Goal: Task Accomplishment & Management: Manage account settings

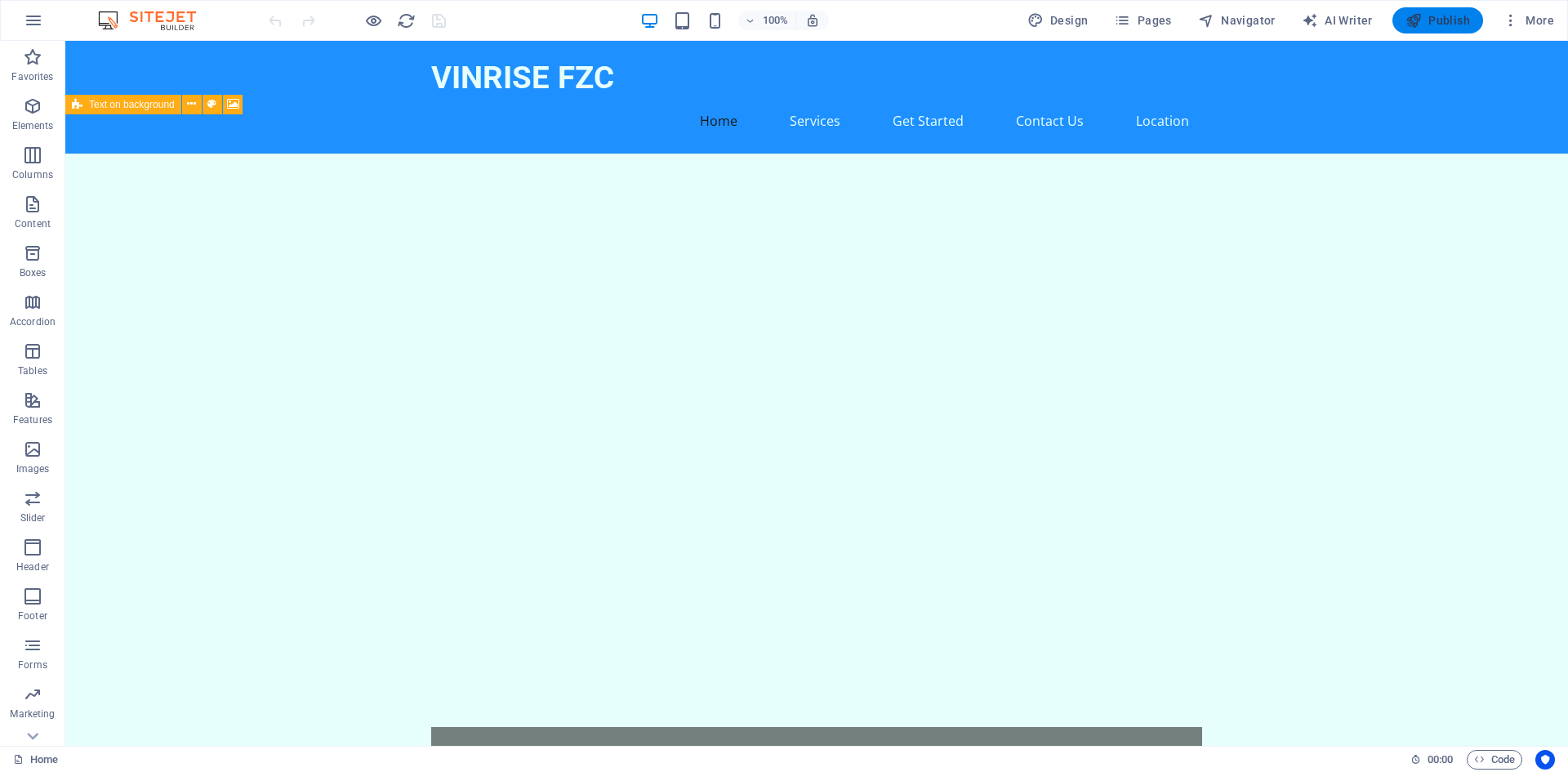
click at [1433, 20] on span "Publish" at bounding box center [1437, 21] width 64 height 16
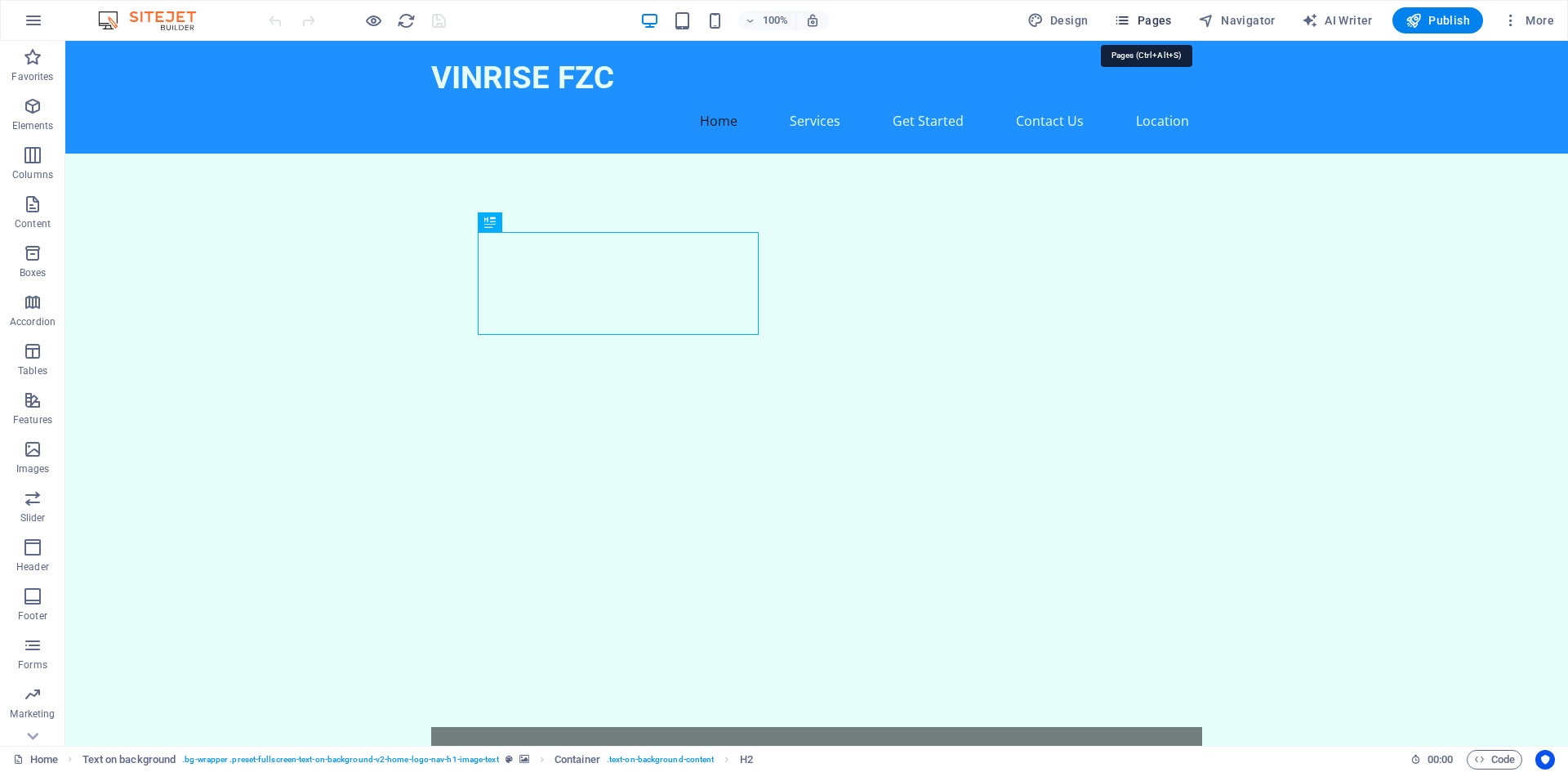
click at [1130, 20] on icon "button" at bounding box center [1122, 21] width 16 height 16
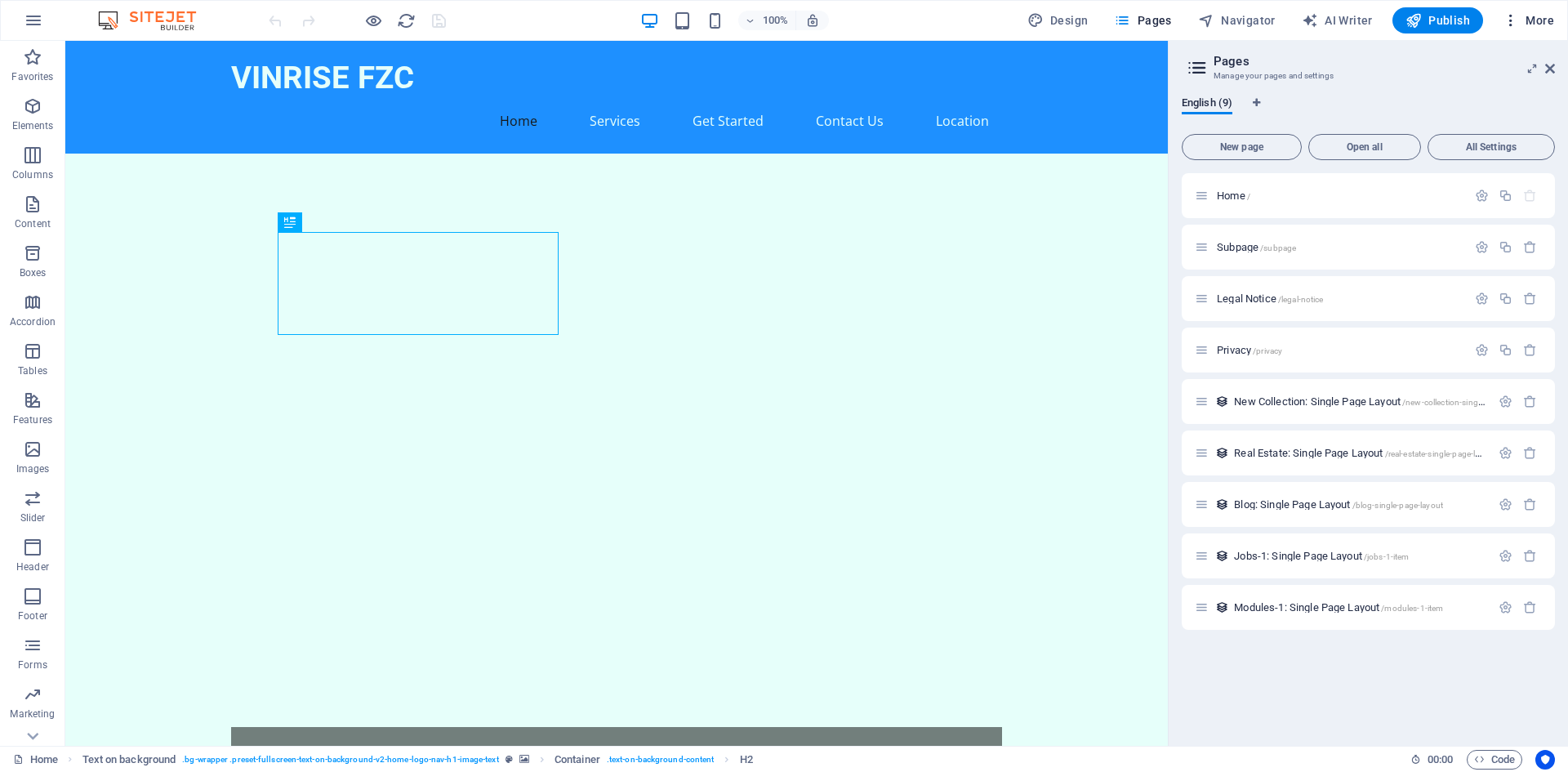
click at [1509, 24] on icon "button" at bounding box center [1511, 21] width 16 height 16
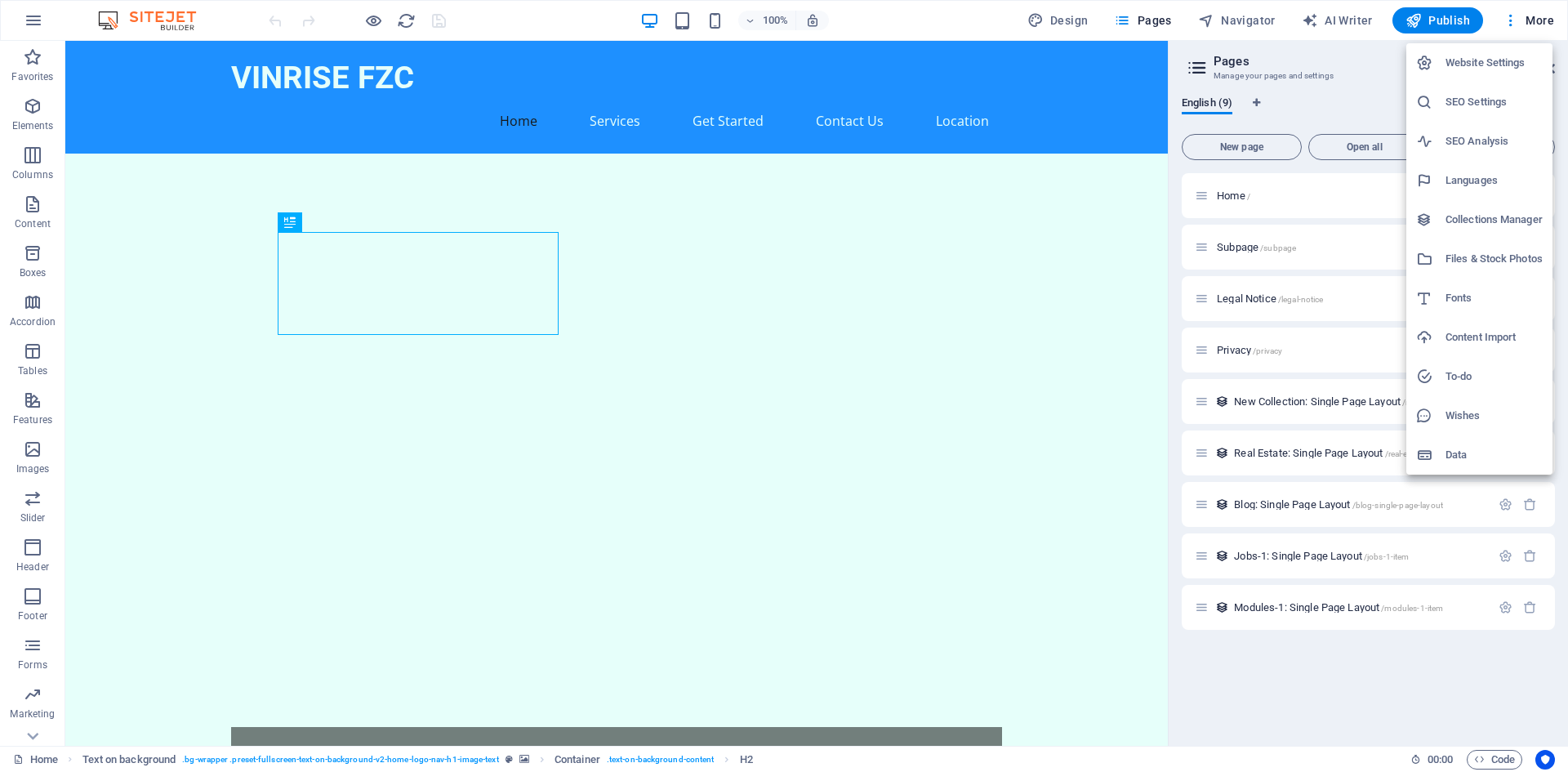
click at [1458, 454] on h6 "Data" at bounding box center [1494, 455] width 97 height 20
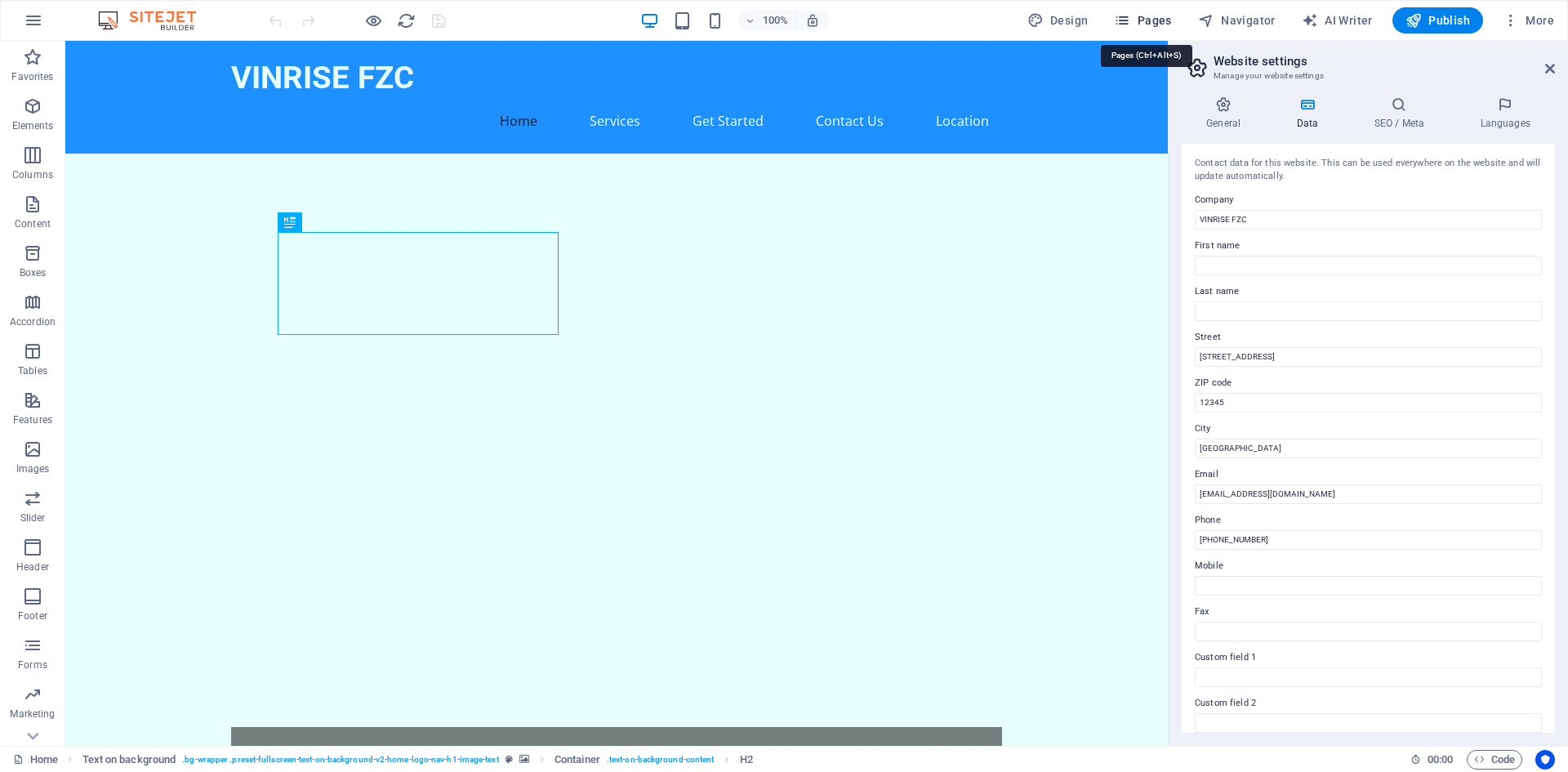
click at [1121, 21] on icon "button" at bounding box center [1122, 21] width 16 height 16
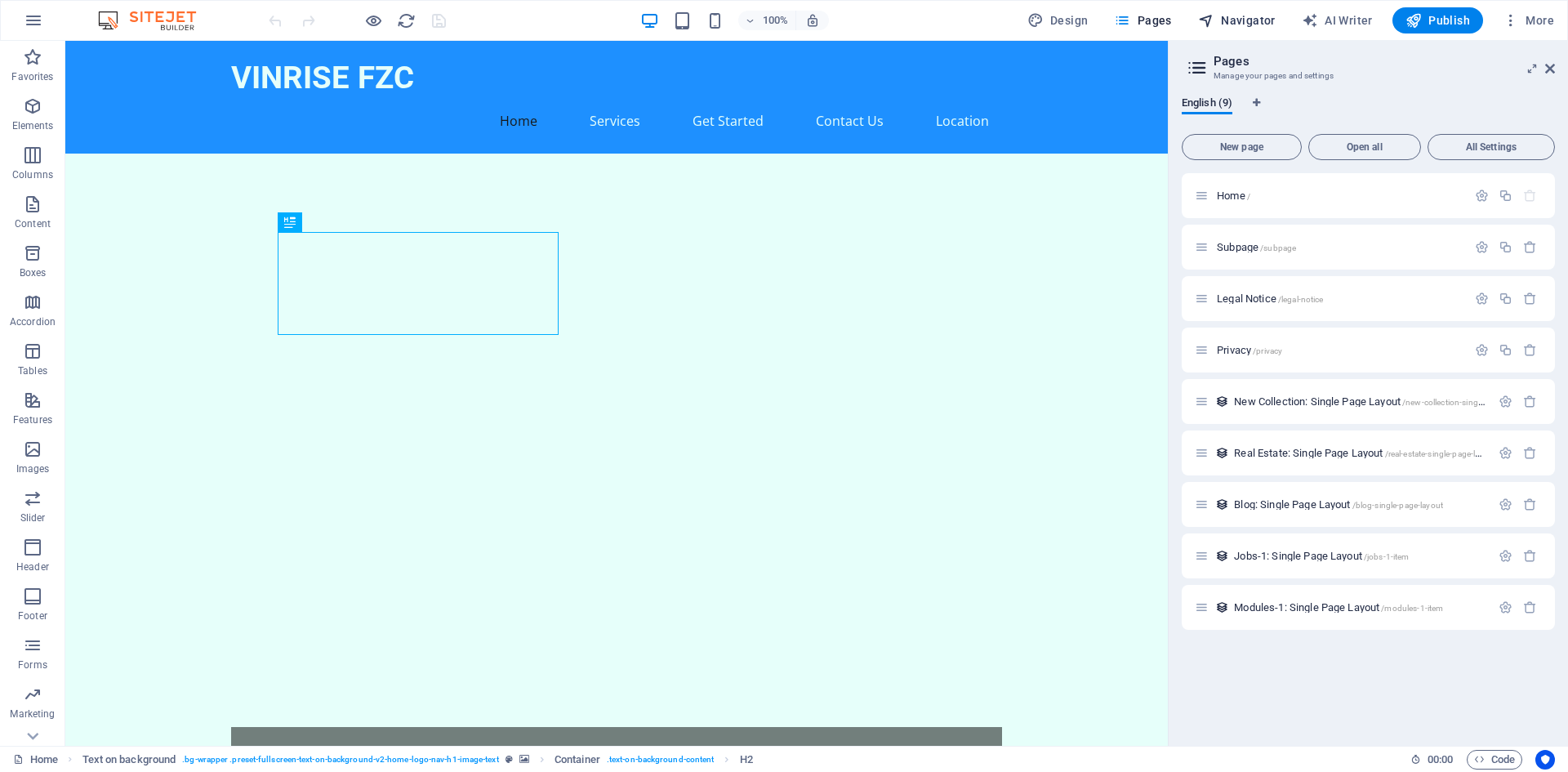
click at [1254, 21] on span "Navigator" at bounding box center [1237, 21] width 78 height 16
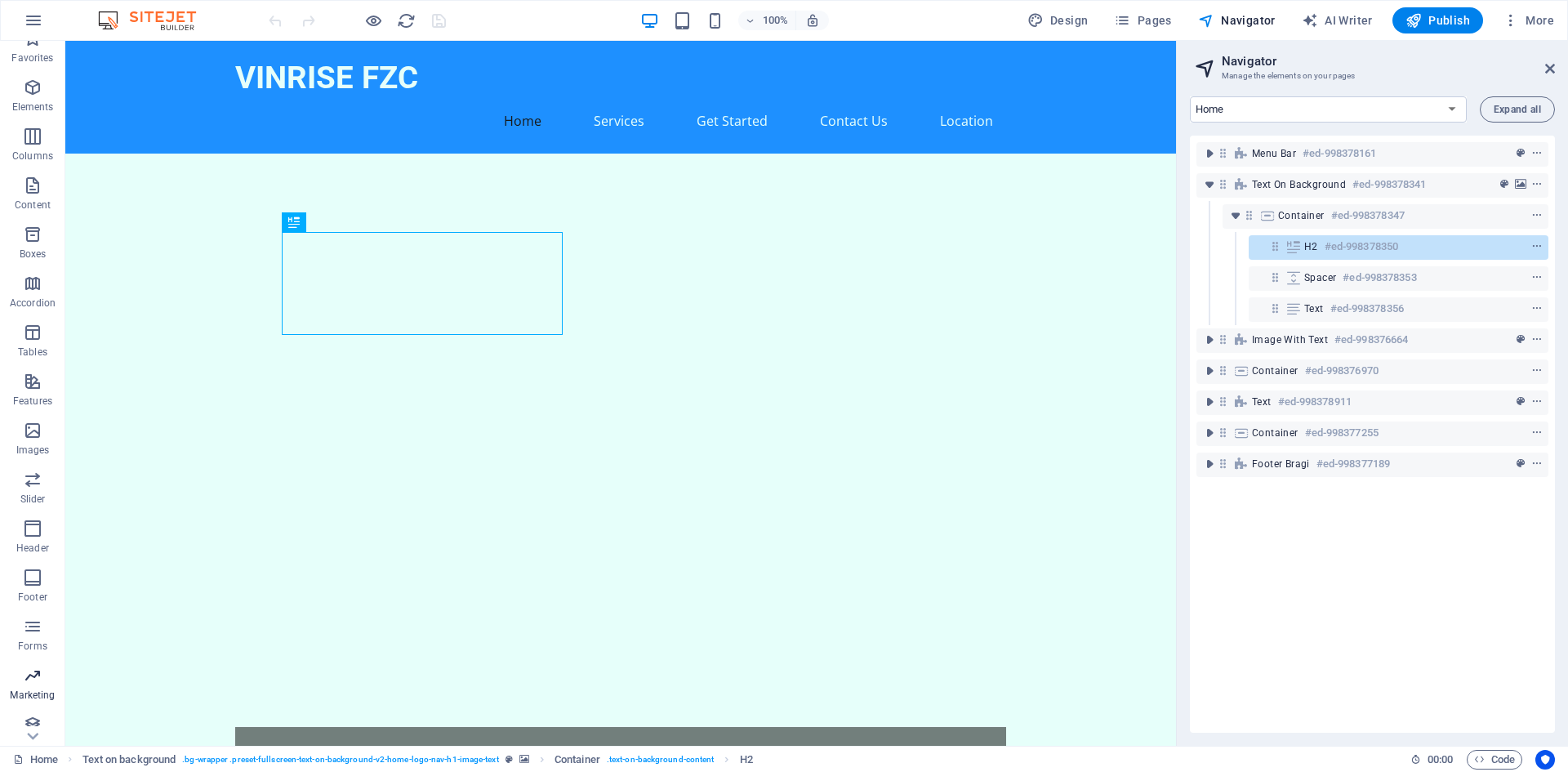
scroll to position [30, 0]
click at [1126, 20] on icon "button" at bounding box center [1122, 21] width 16 height 16
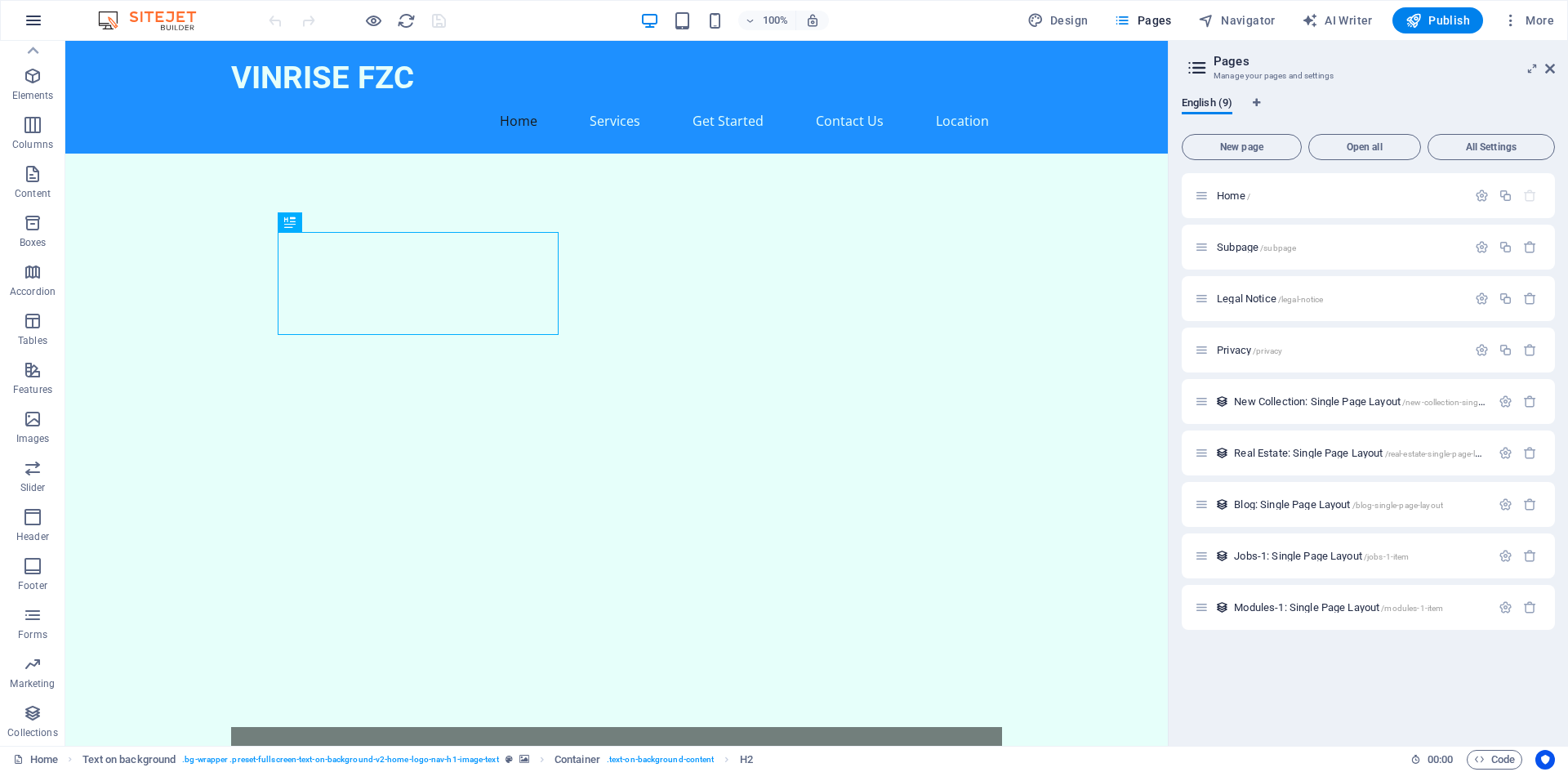
click at [42, 20] on icon "button" at bounding box center [34, 21] width 20 height 20
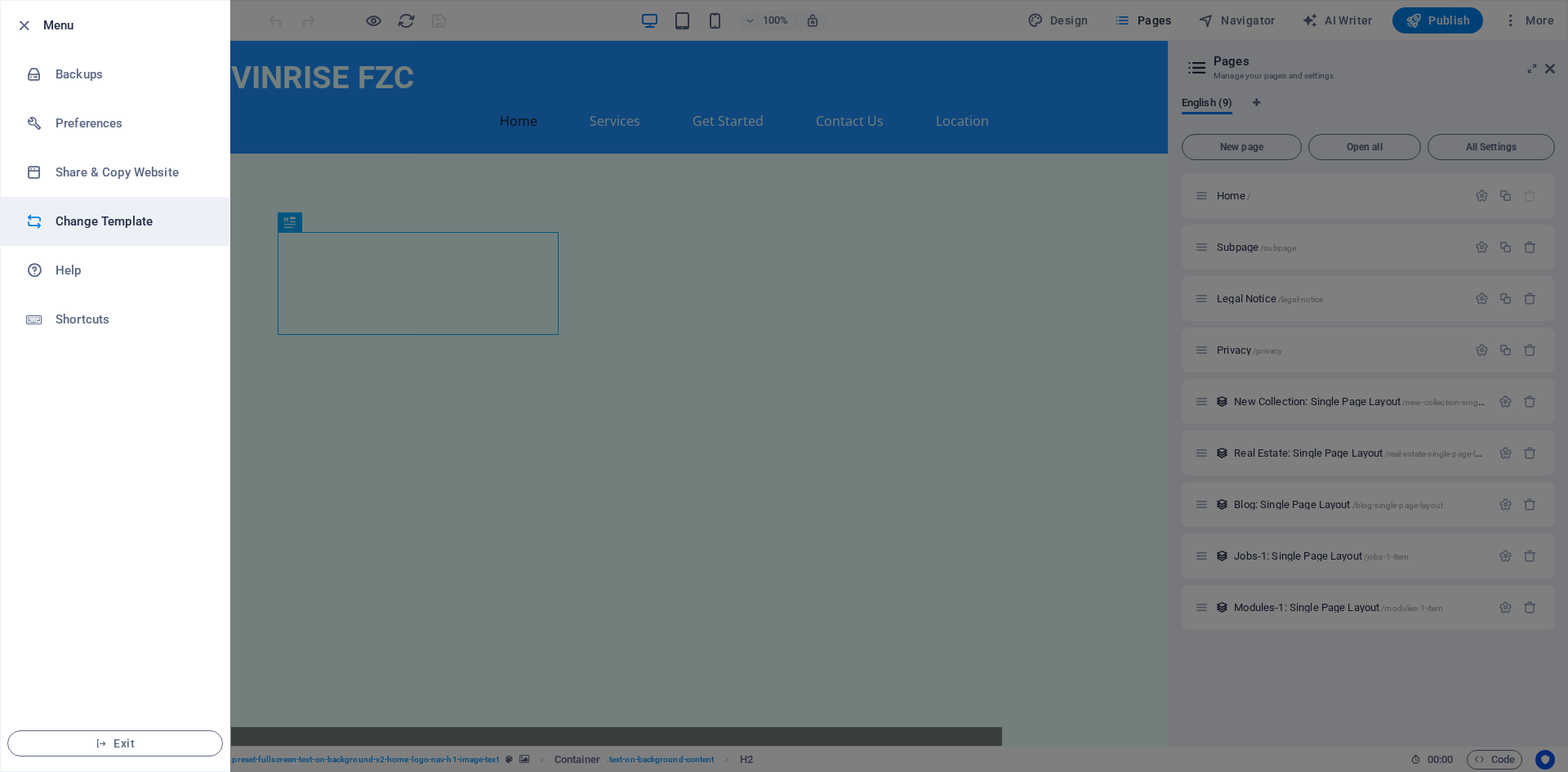
click at [118, 222] on h6 "Change Template" at bounding box center [131, 221] width 151 height 20
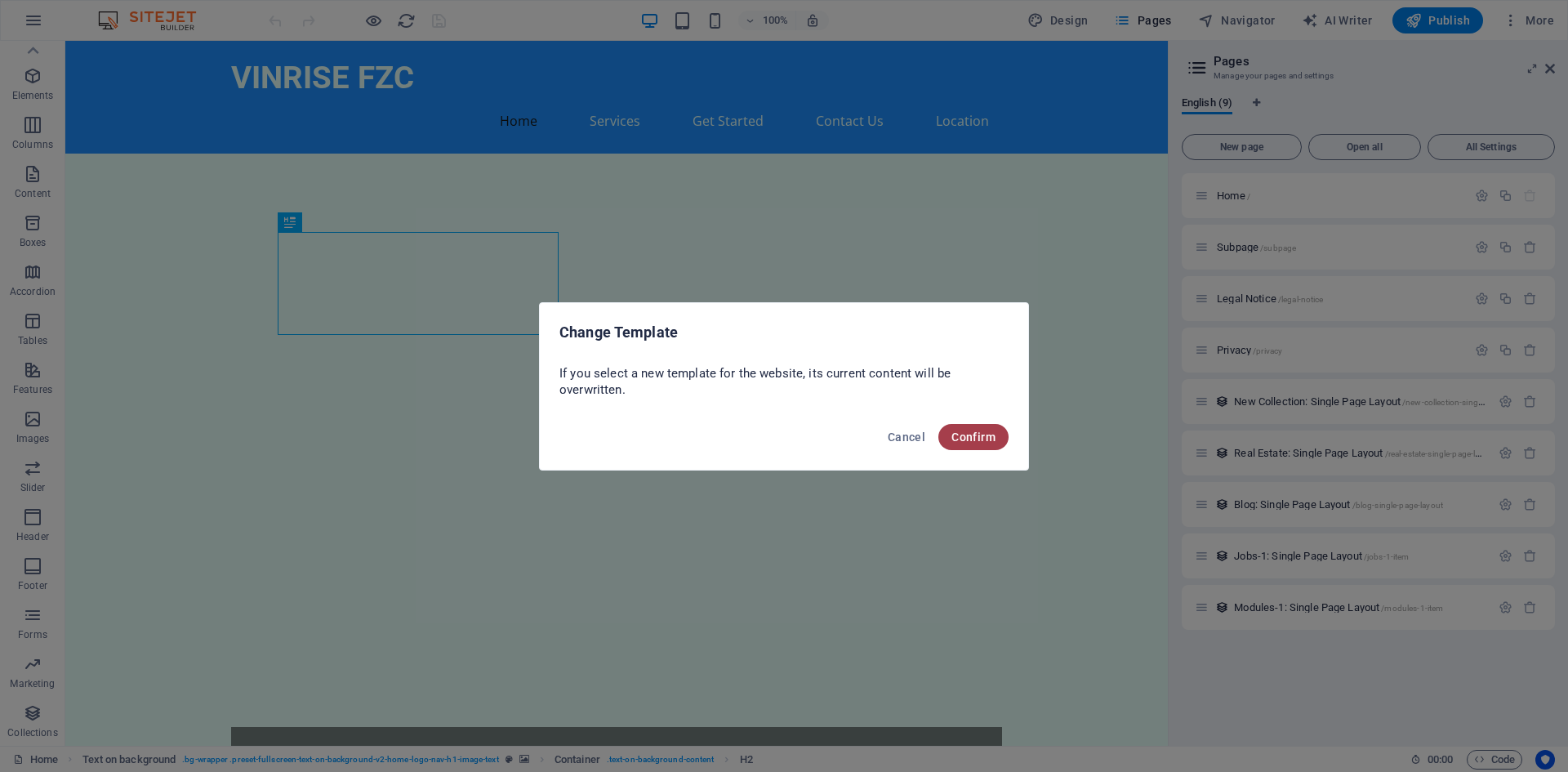
click at [971, 436] on span "Confirm" at bounding box center [973, 437] width 44 height 13
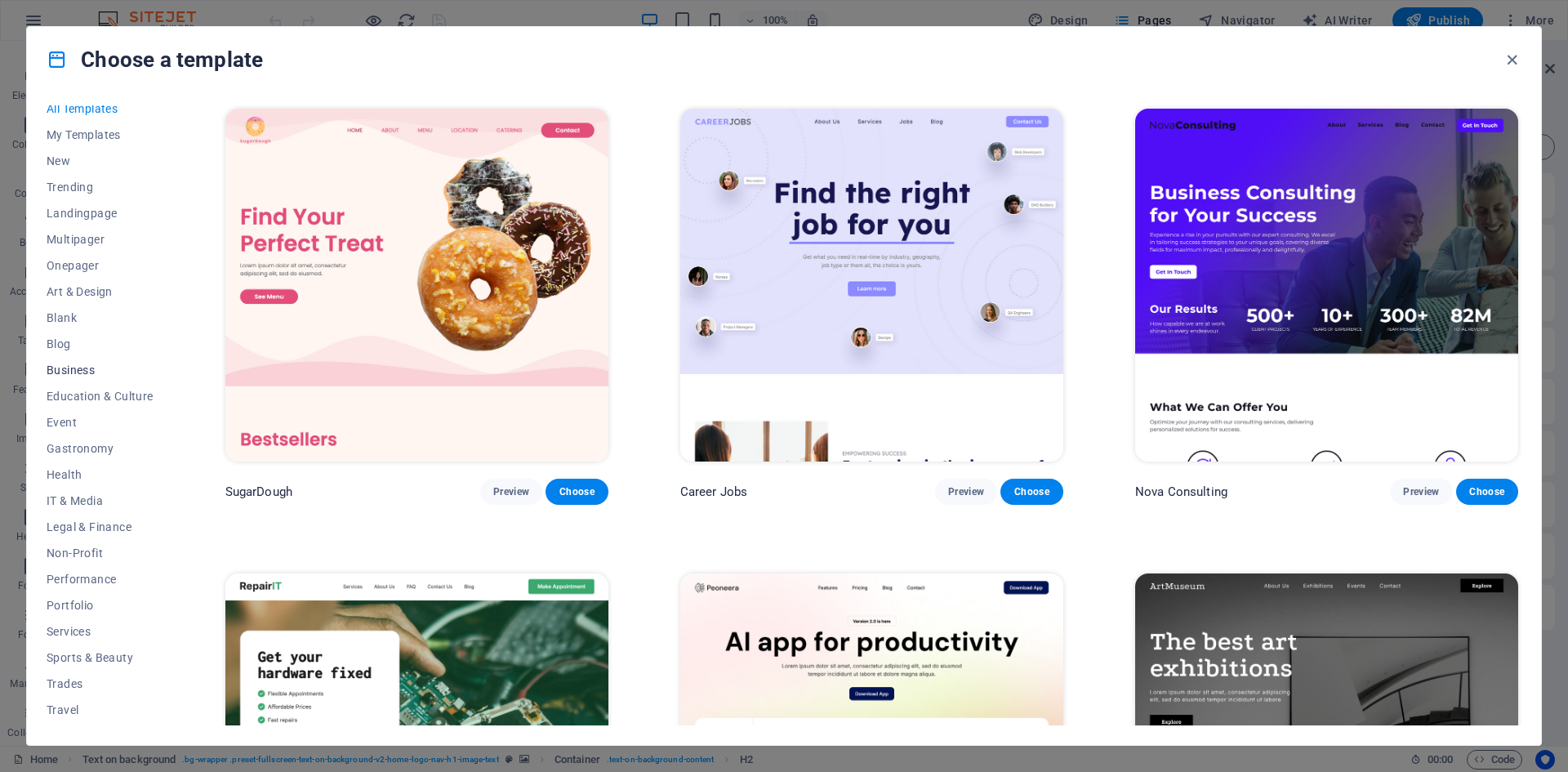
scroll to position [0, 0]
click at [71, 381] on span "Business" at bounding box center [100, 380] width 107 height 13
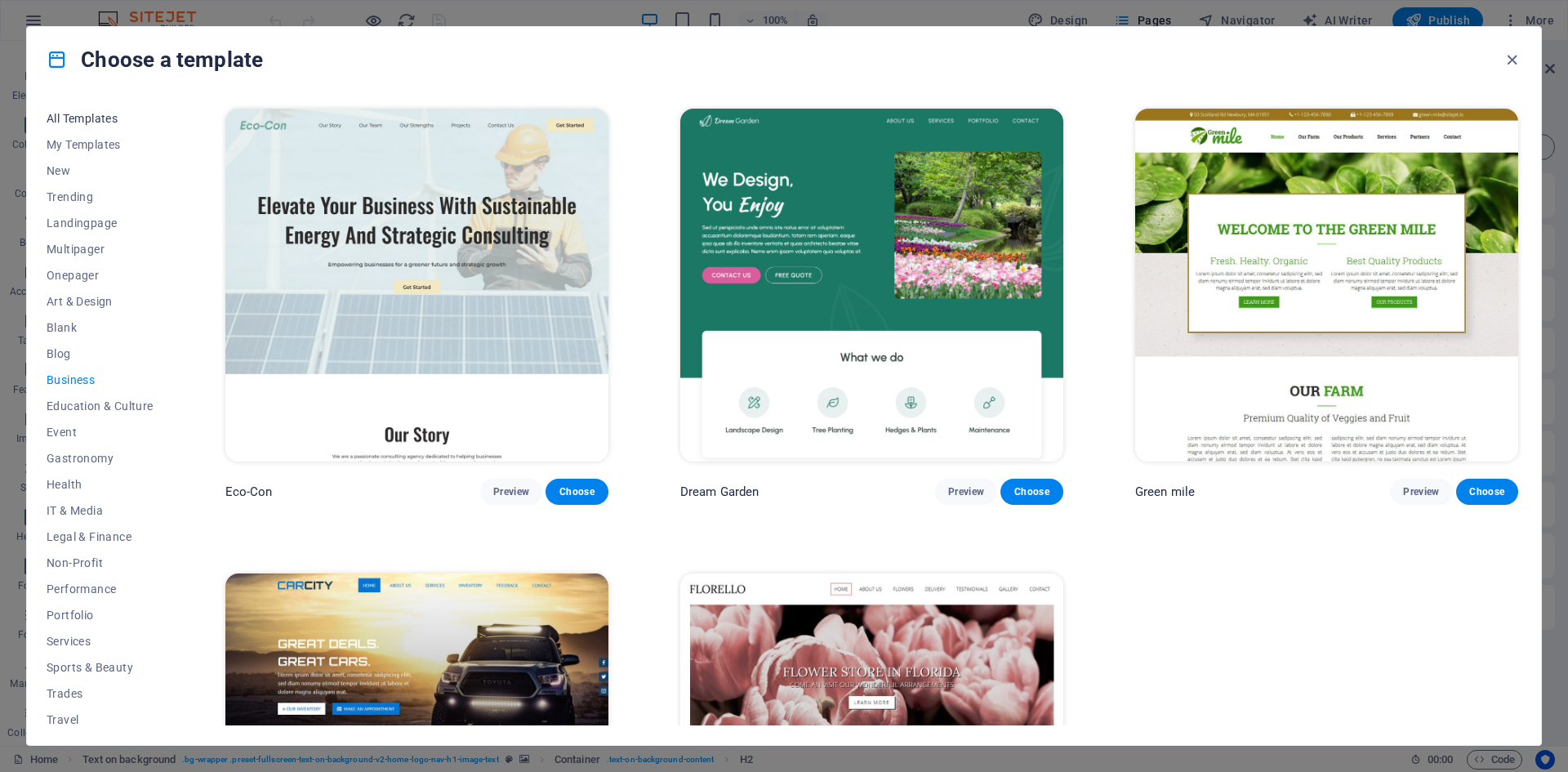
click at [72, 119] on span "All Templates" at bounding box center [100, 118] width 107 height 13
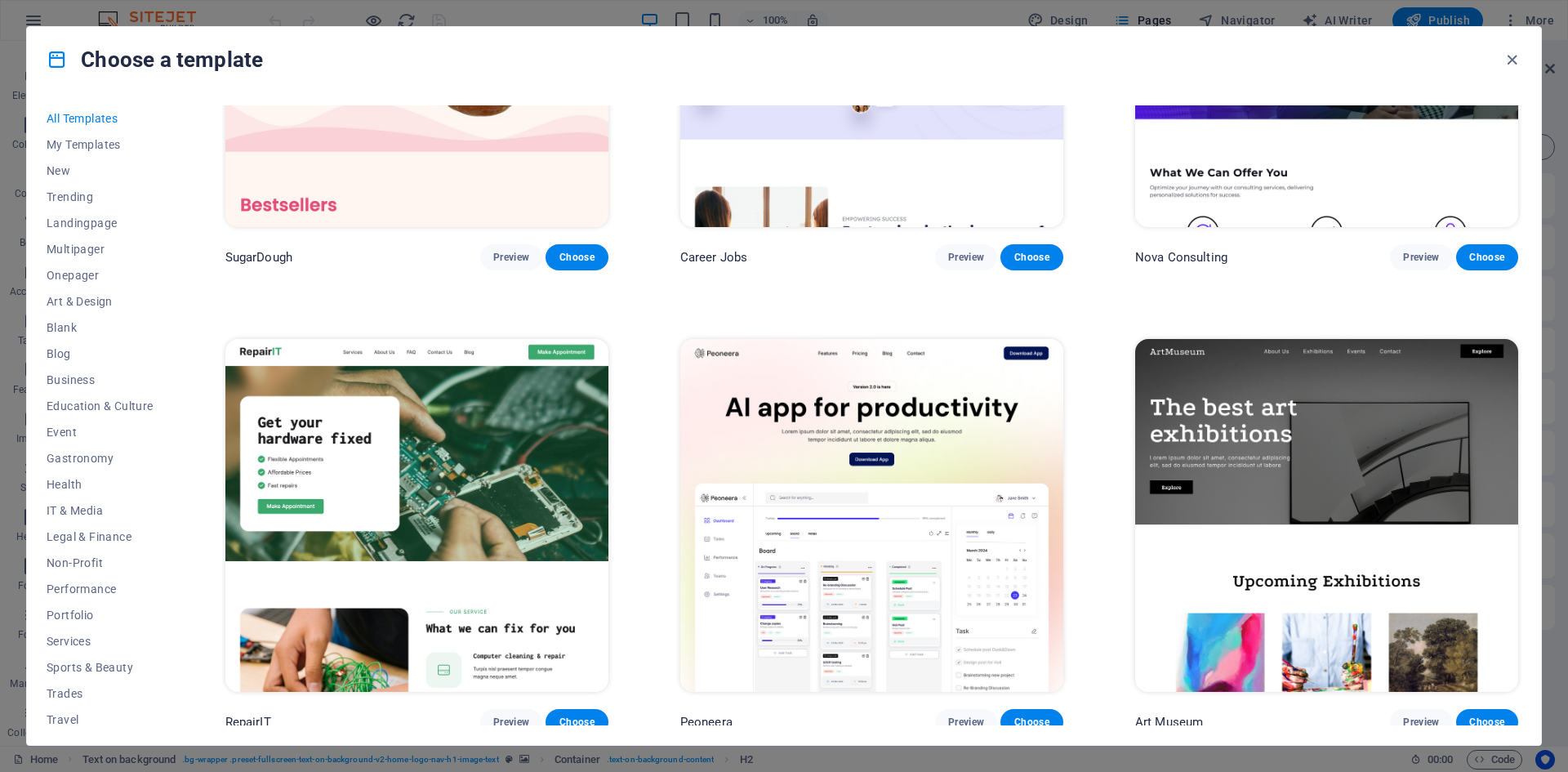
scroll to position [82, 0]
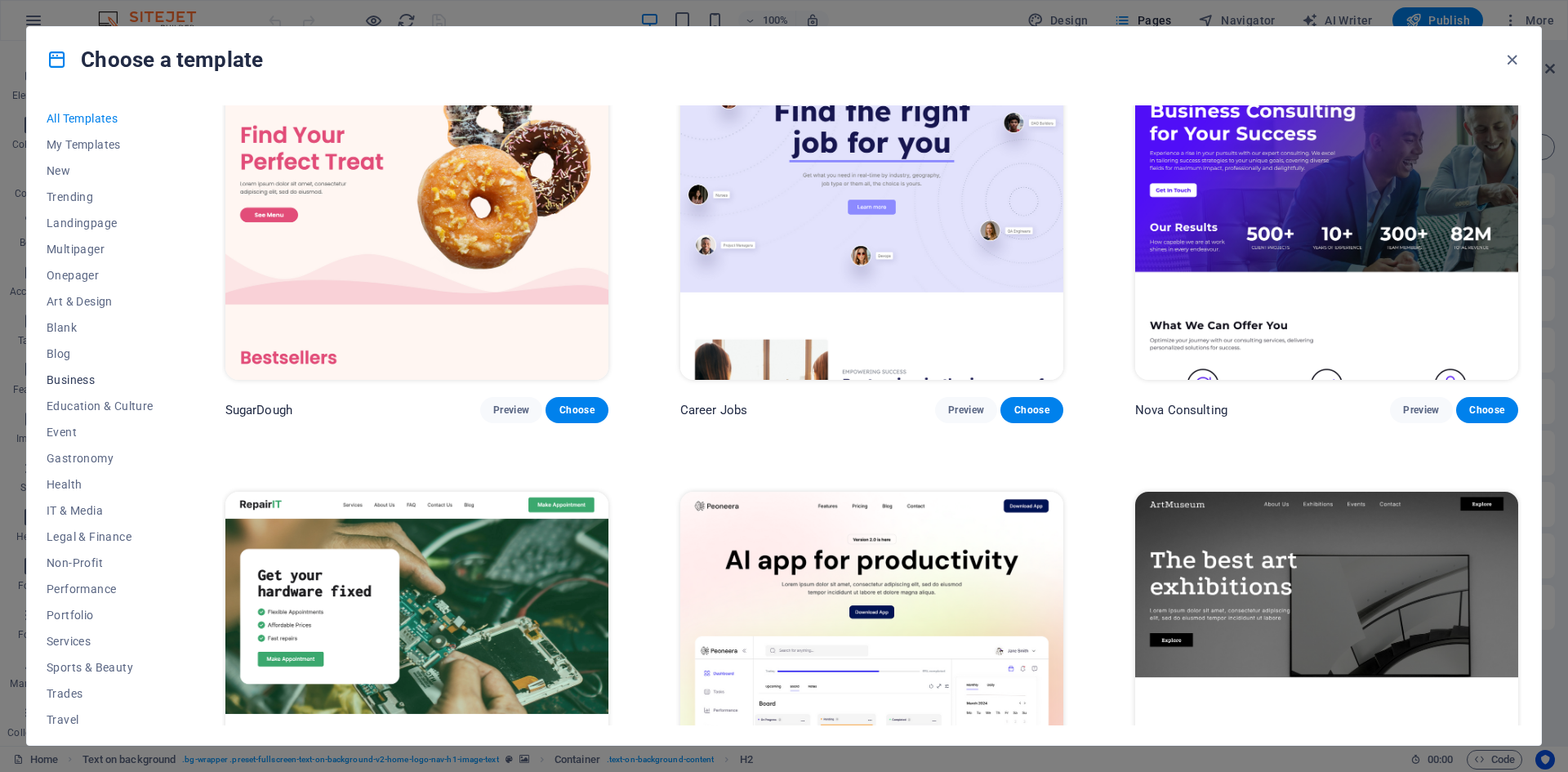
click at [76, 376] on span "Business" at bounding box center [100, 380] width 107 height 13
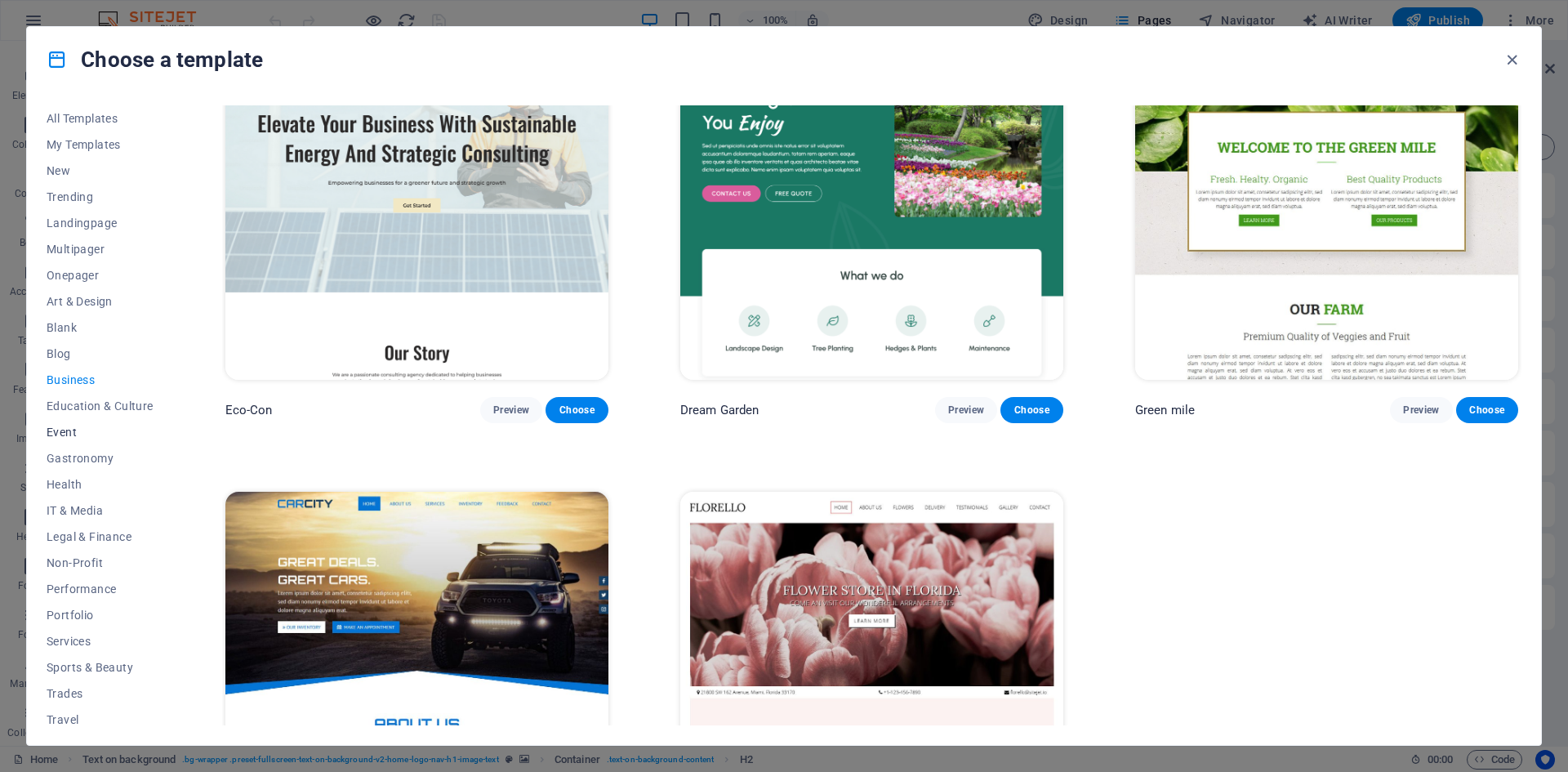
scroll to position [34, 0]
click at [73, 660] on span "Trades" at bounding box center [100, 660] width 107 height 13
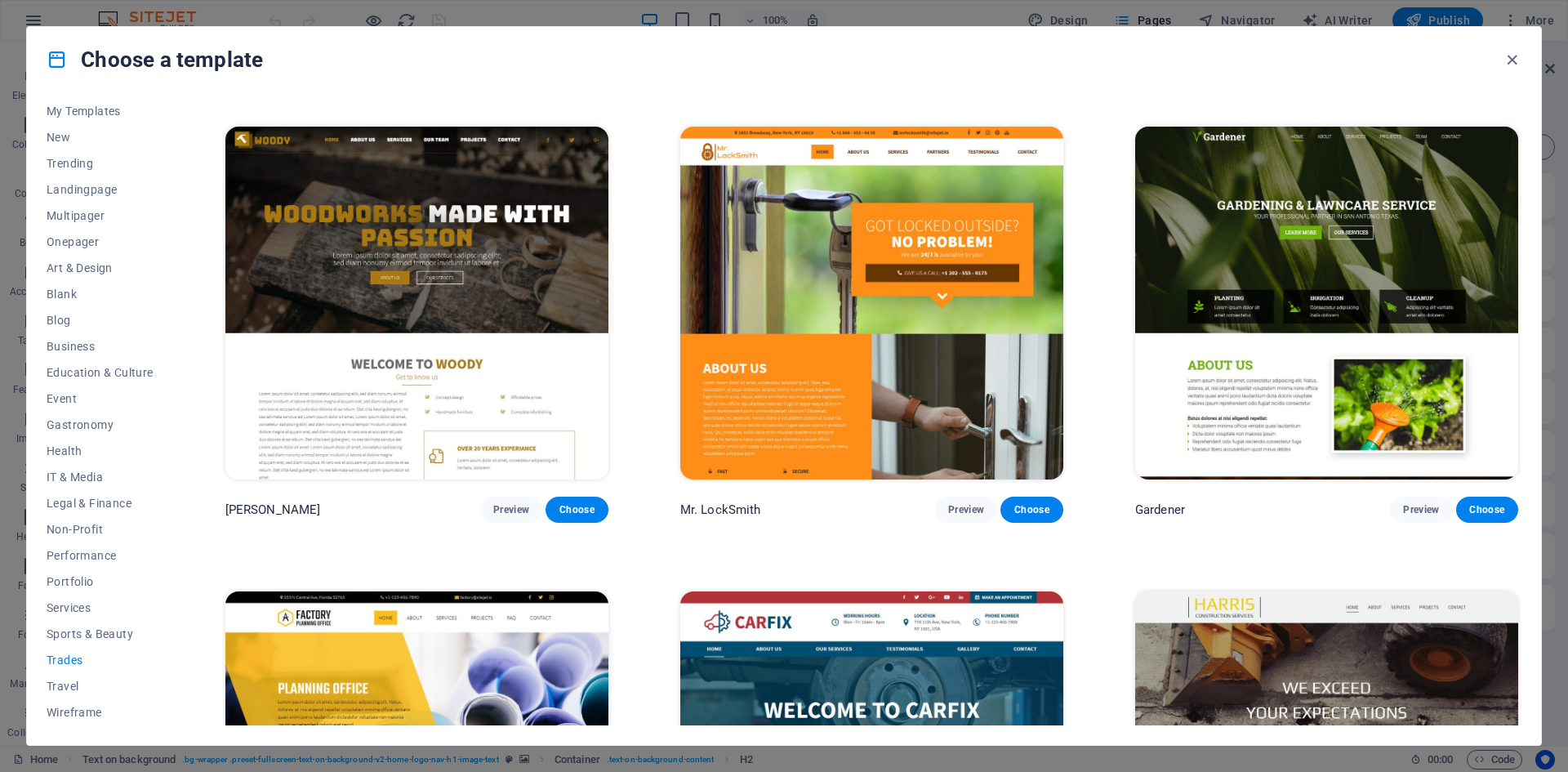
scroll to position [704, 0]
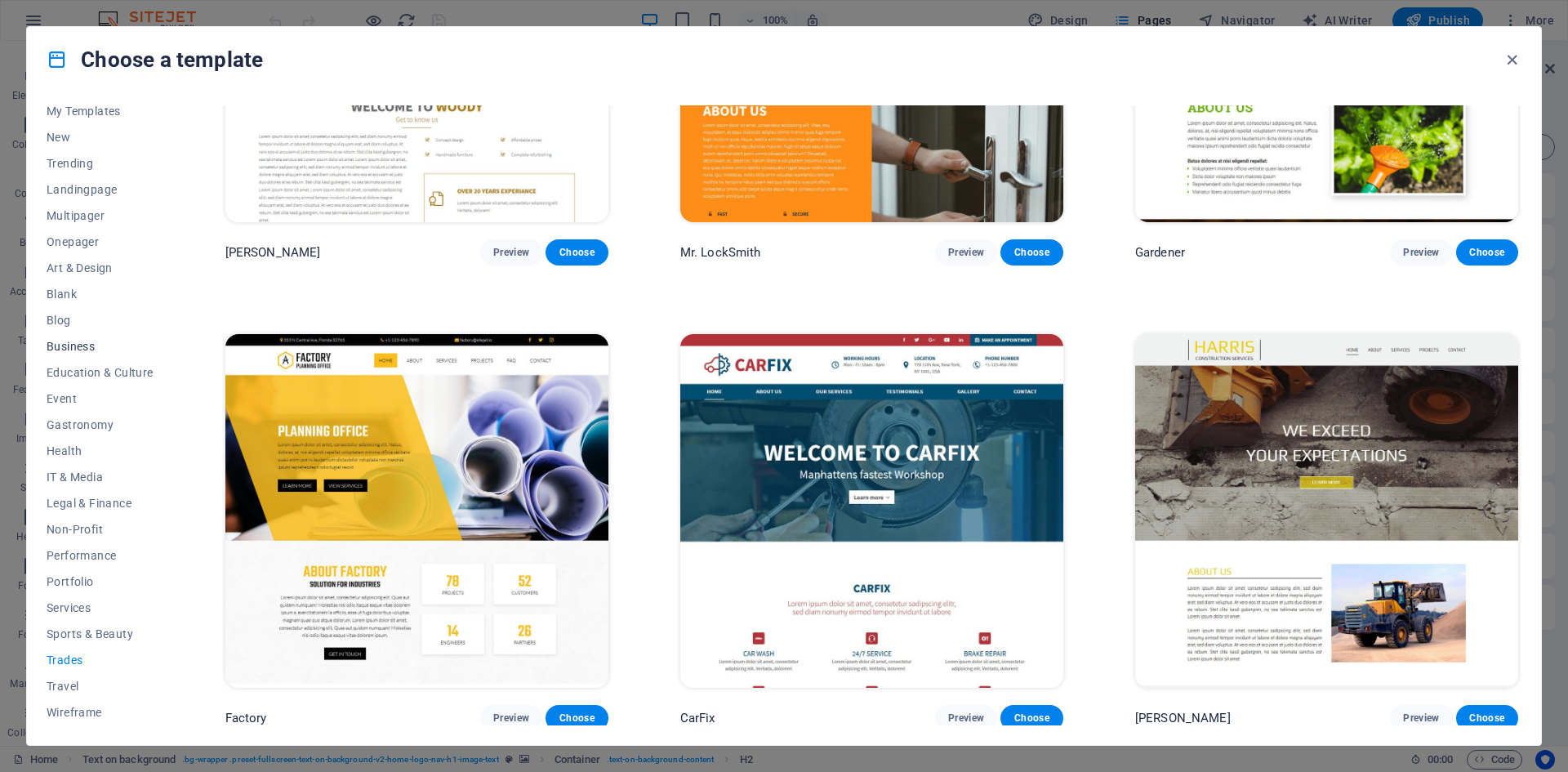
click at [84, 347] on span "Business" at bounding box center [100, 346] width 107 height 13
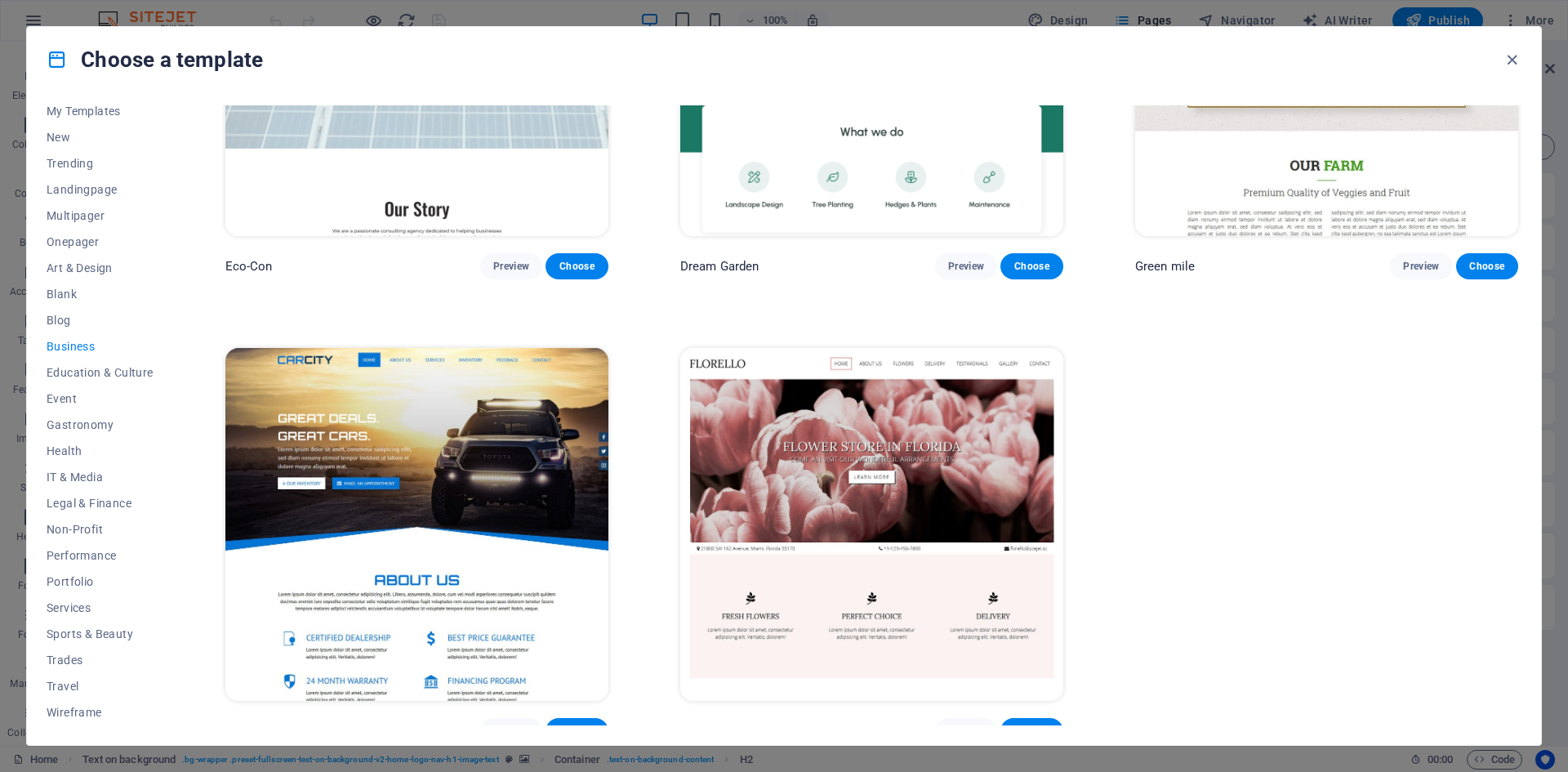
scroll to position [241, 0]
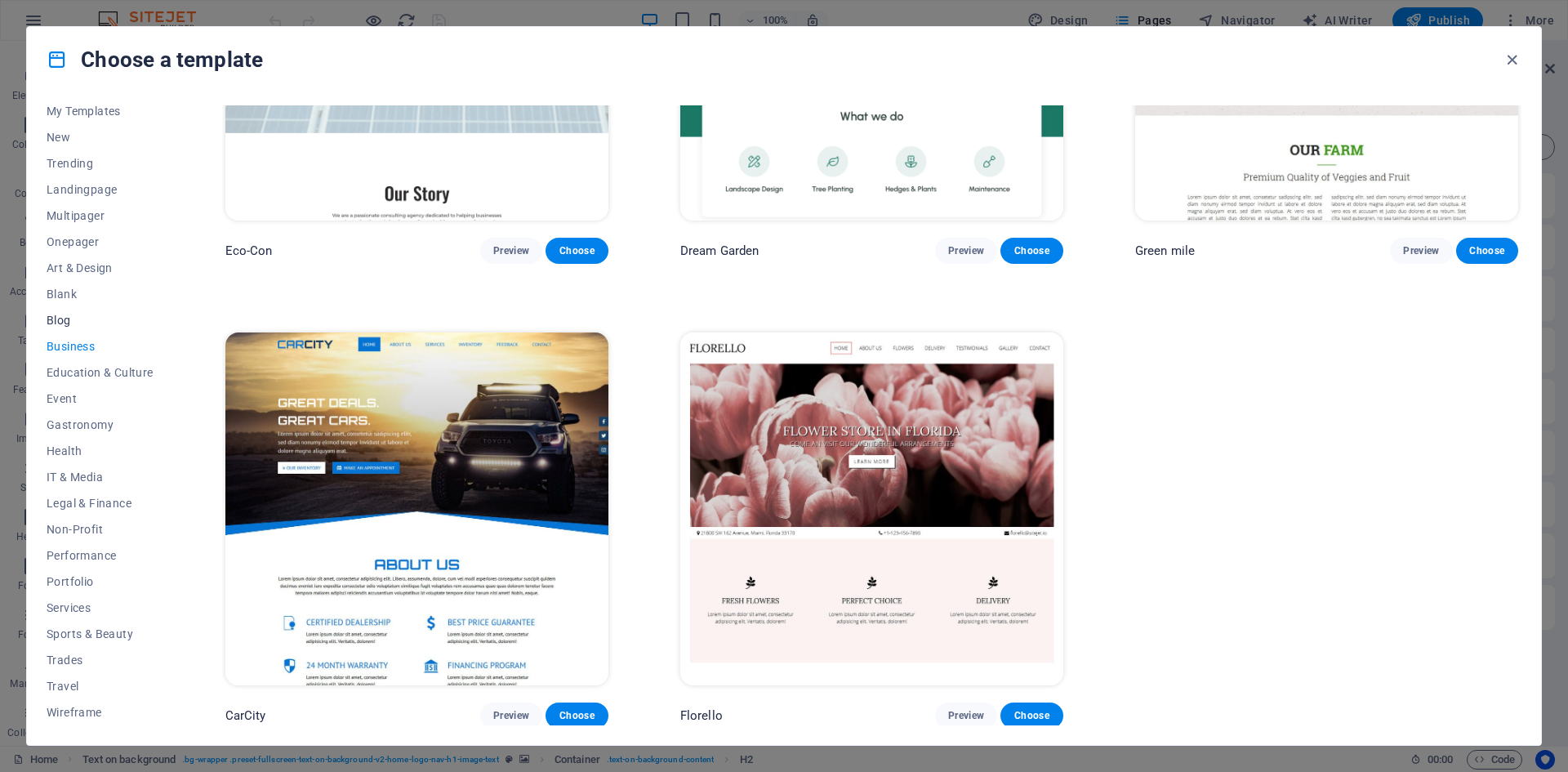
click at [63, 322] on span "Blog" at bounding box center [100, 320] width 107 height 13
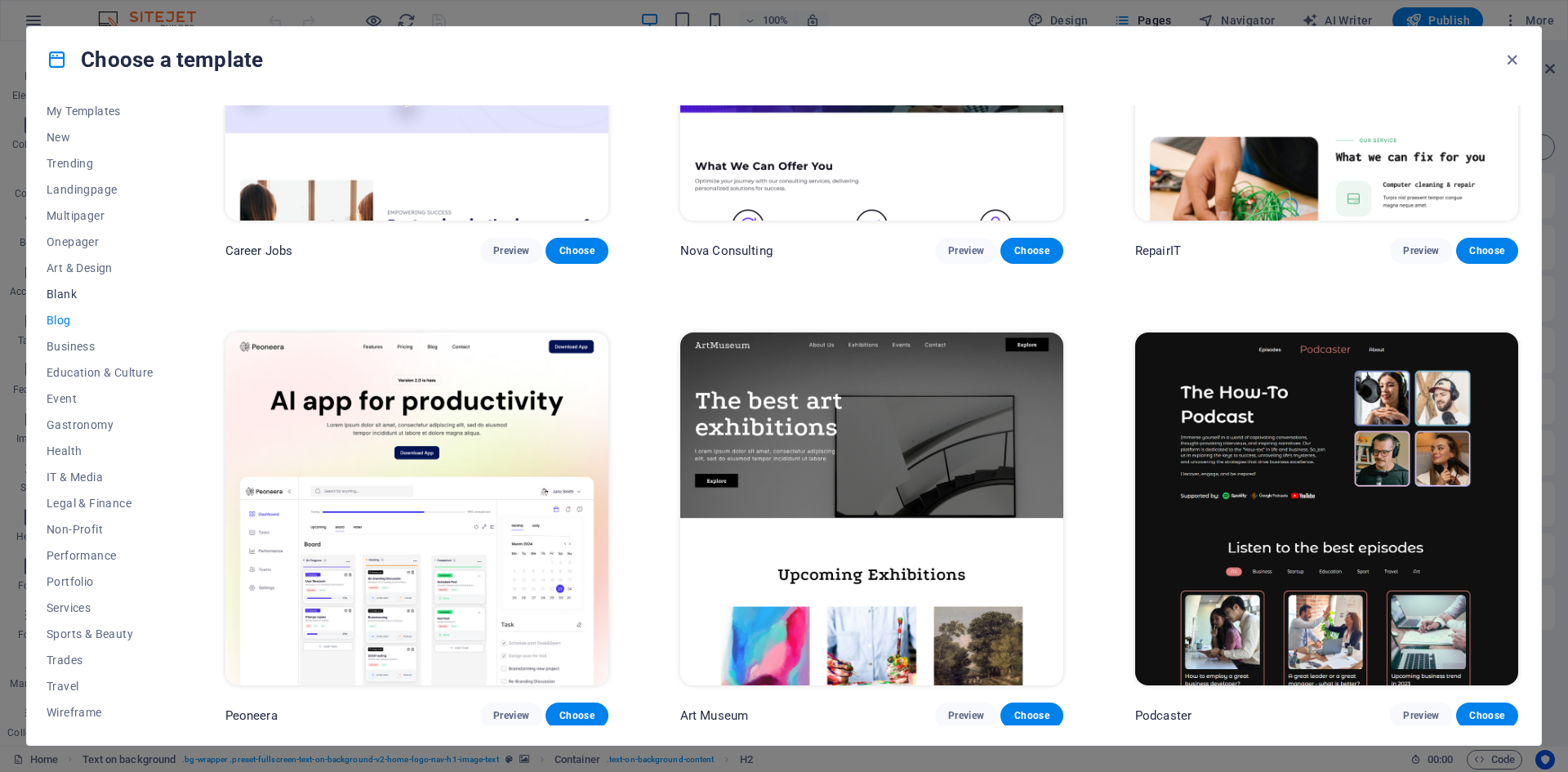
click at [62, 294] on span "Blank" at bounding box center [100, 294] width 107 height 13
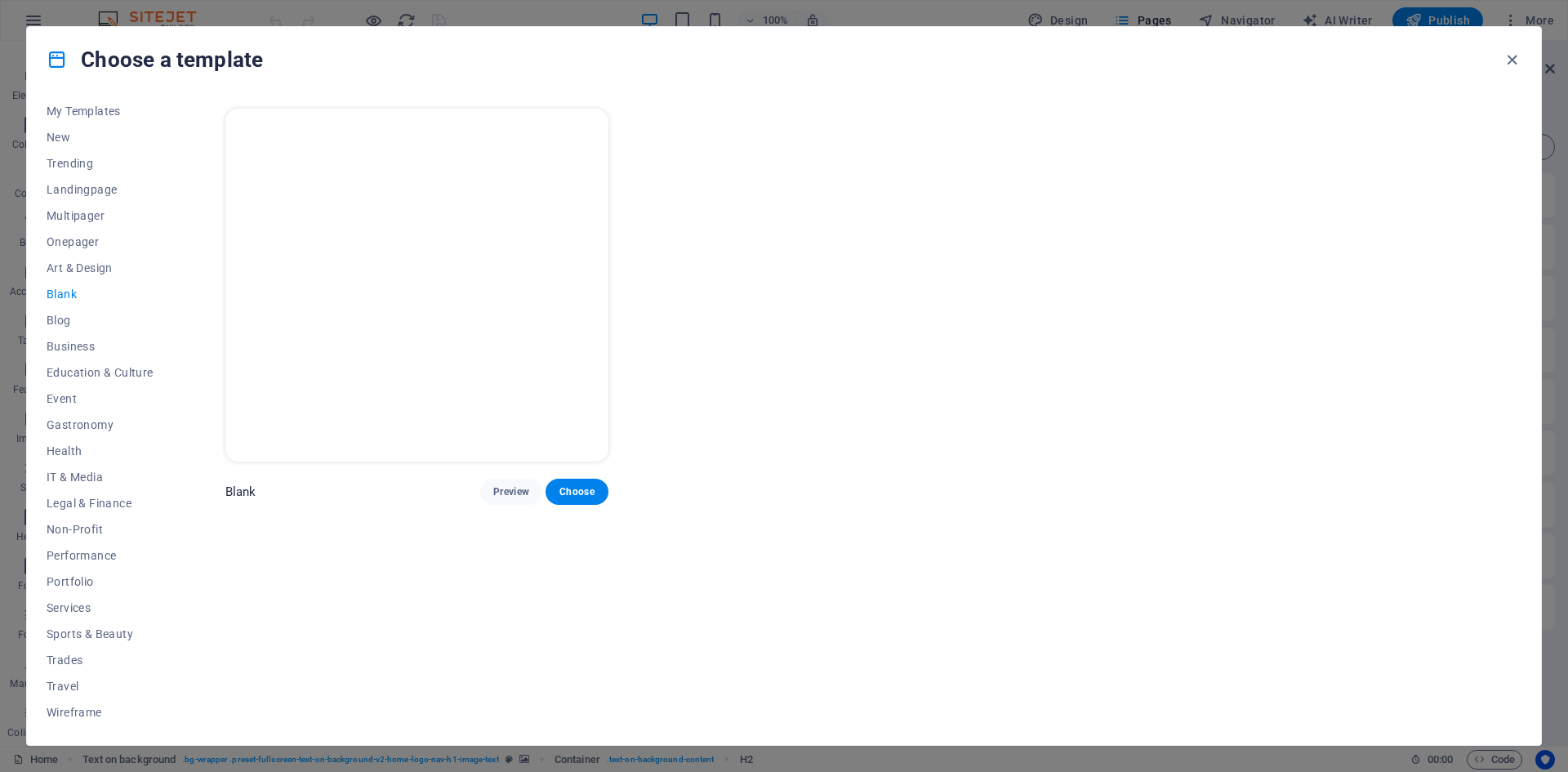
scroll to position [0, 0]
click at [74, 269] on span "Art & Design" at bounding box center [100, 267] width 107 height 13
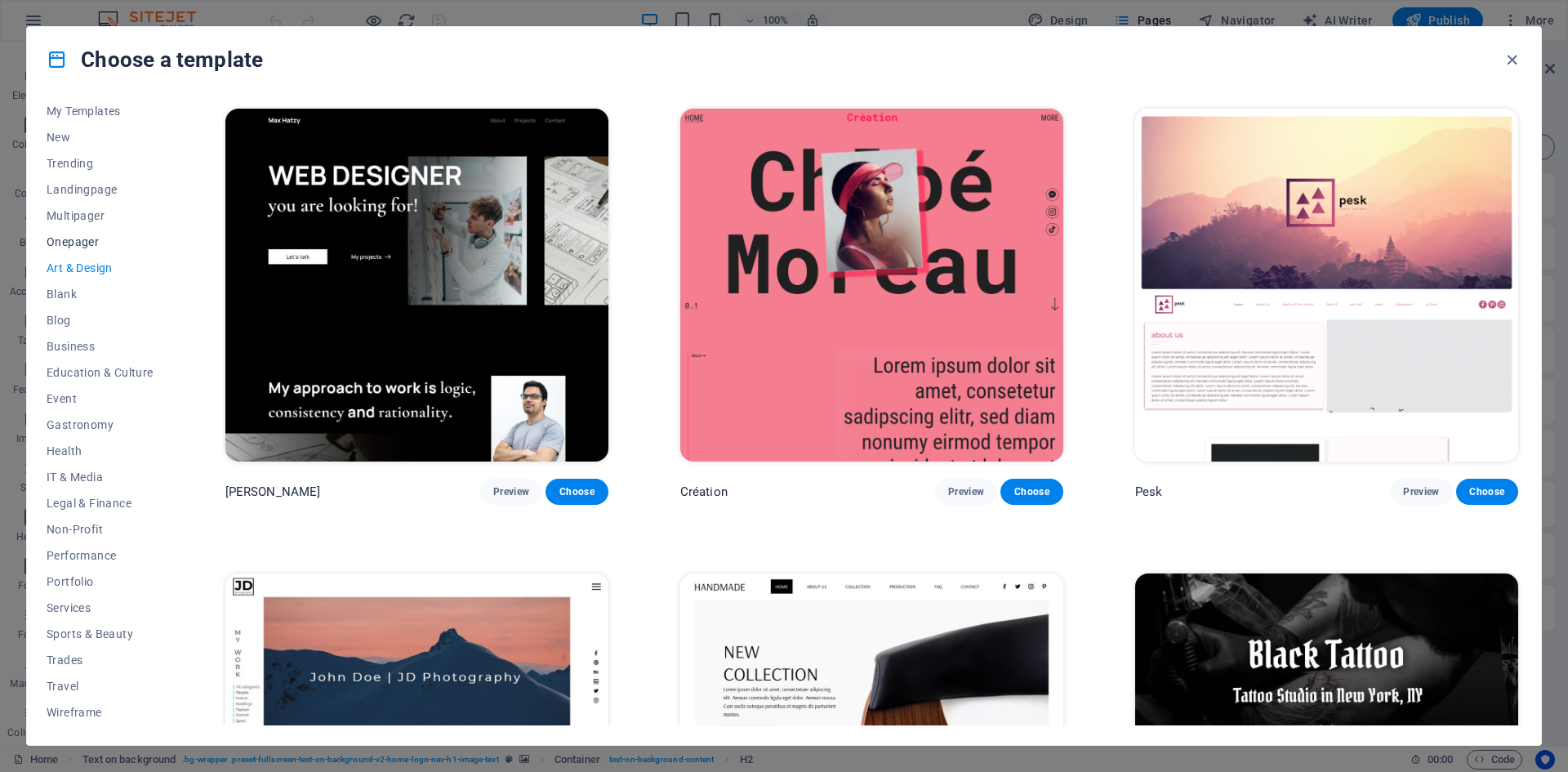
click at [71, 236] on span "Onepager" at bounding box center [100, 242] width 107 height 13
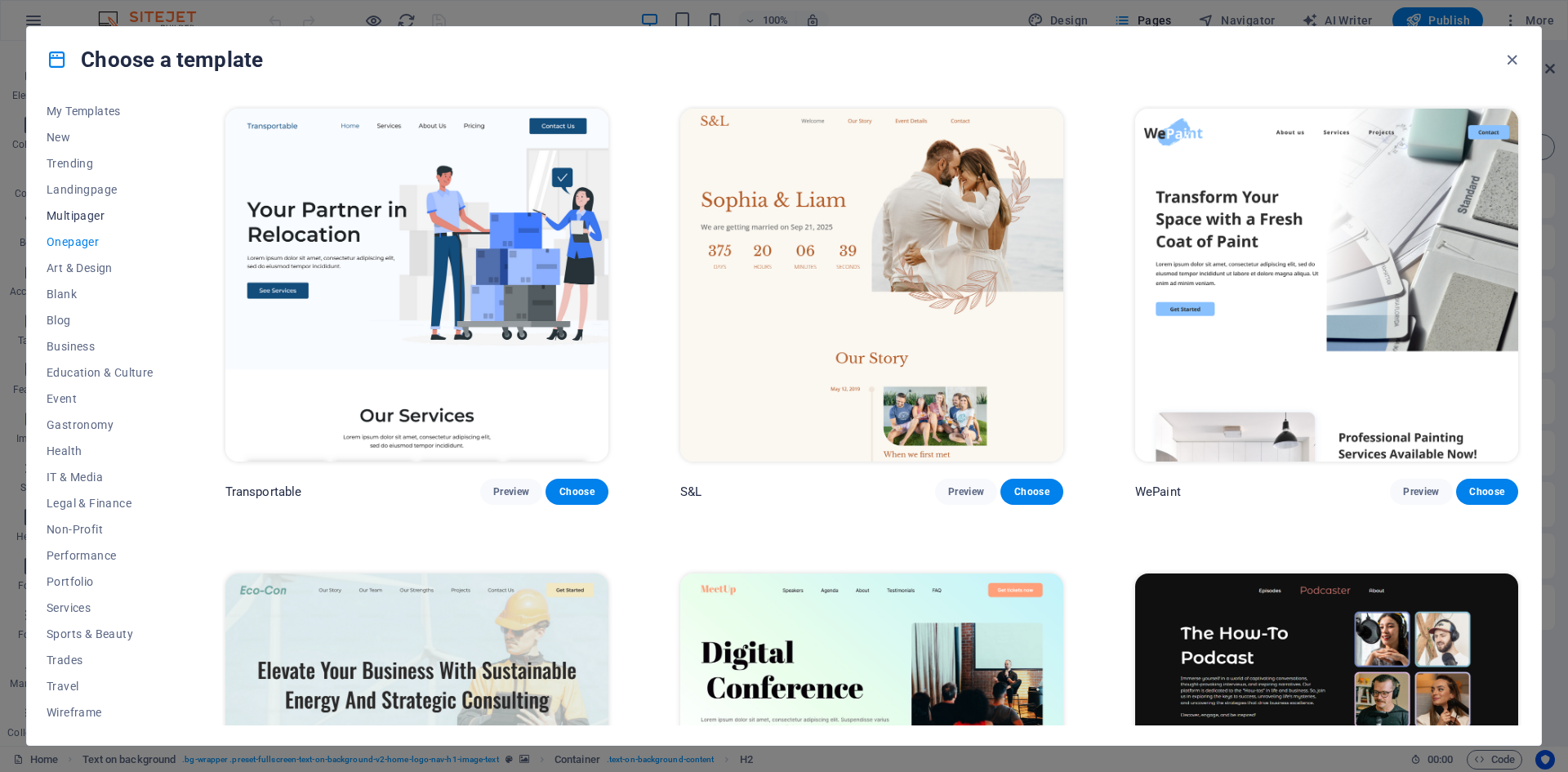
click at [74, 212] on span "Multipager" at bounding box center [100, 216] width 107 height 13
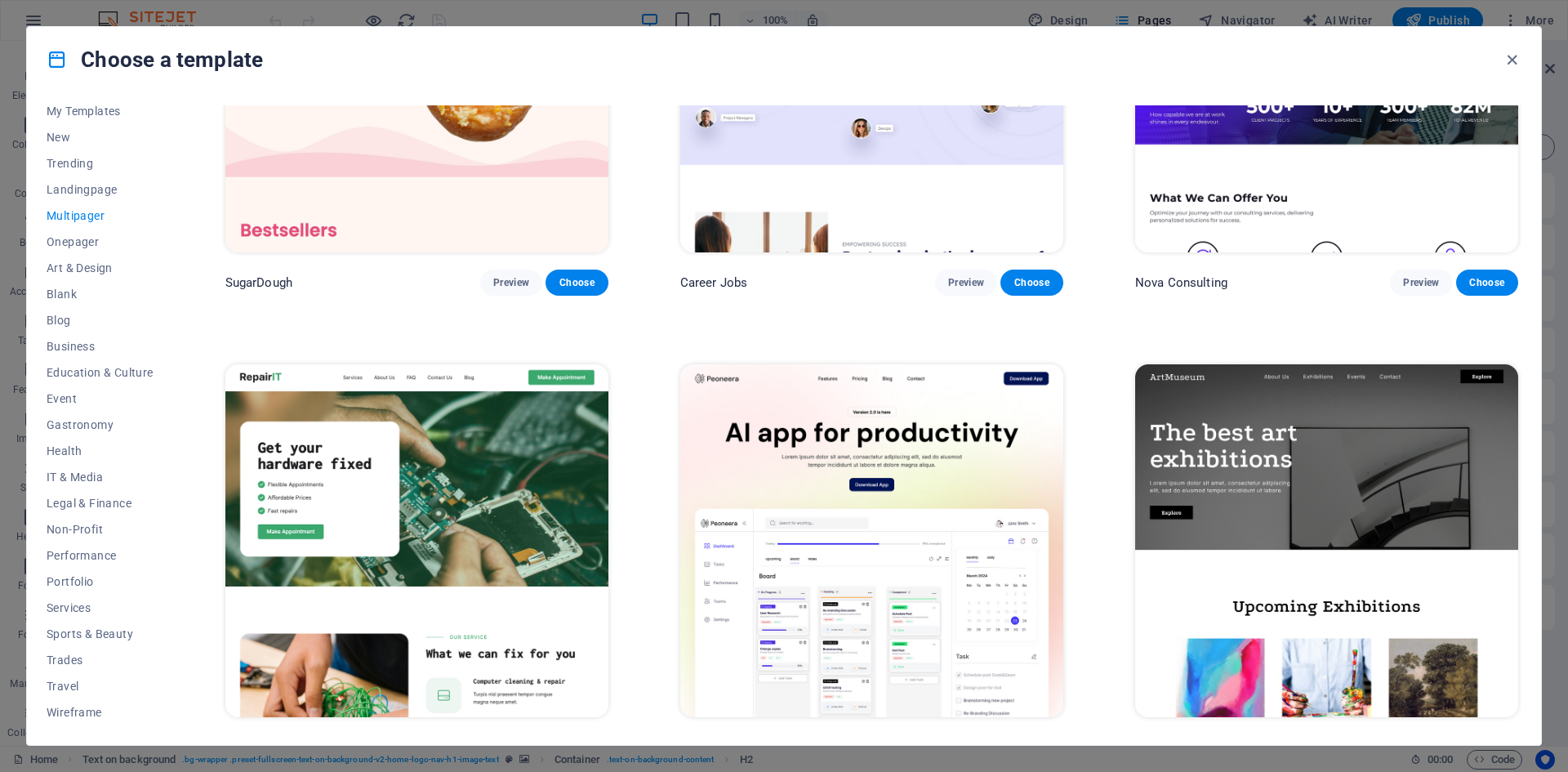
scroll to position [163, 0]
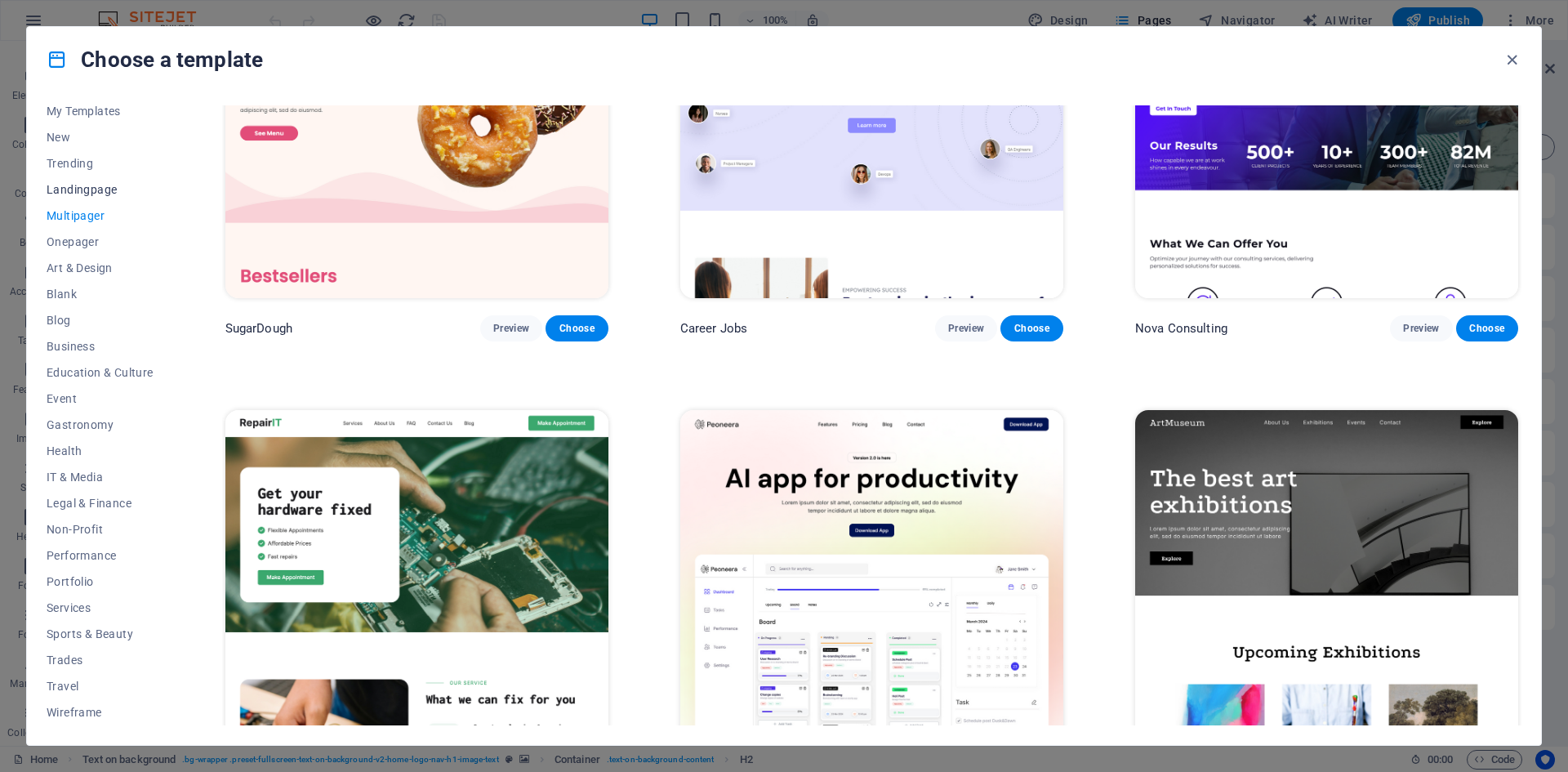
click at [83, 189] on span "Landingpage" at bounding box center [100, 189] width 107 height 13
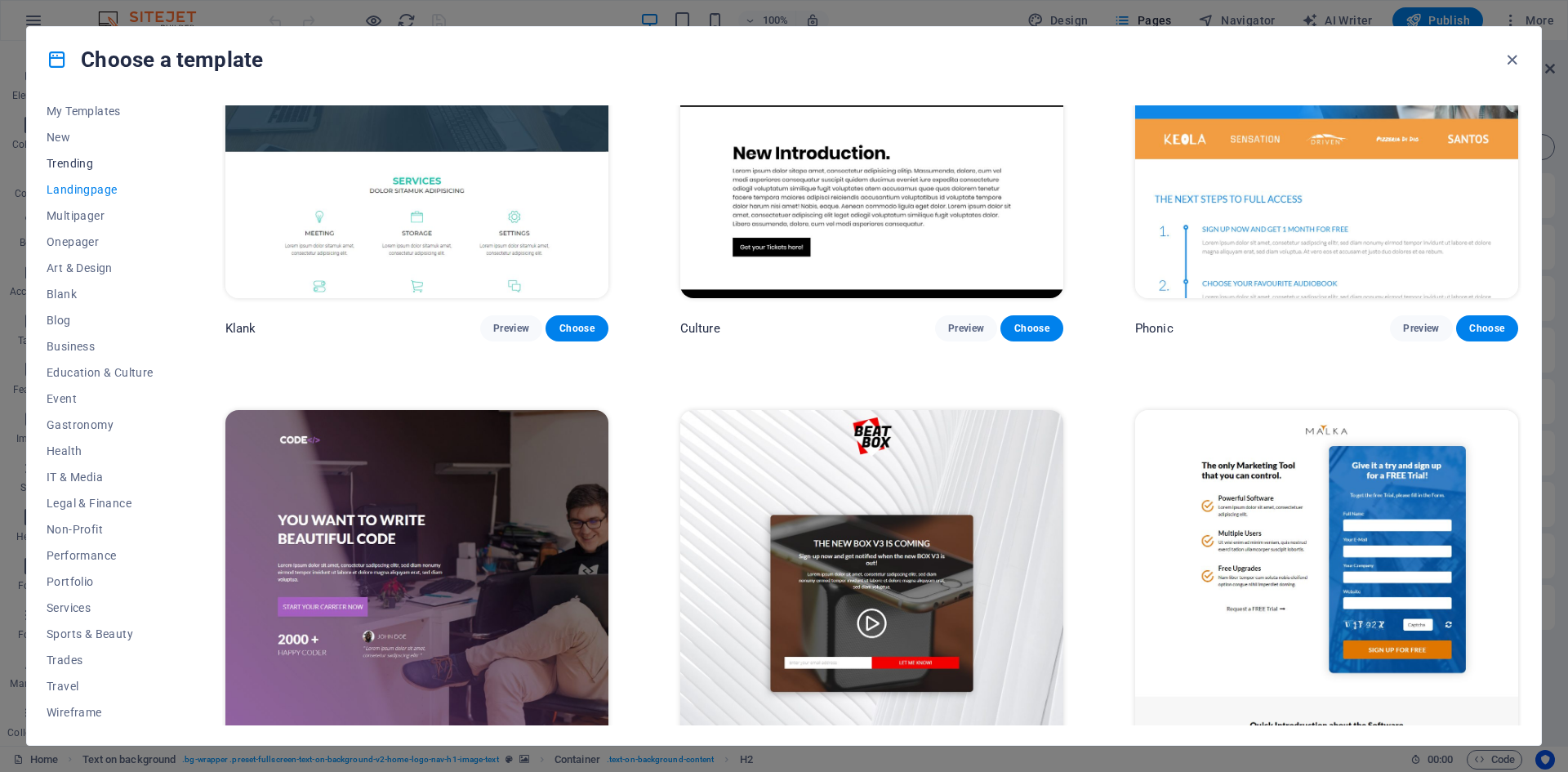
click at [68, 153] on button "Trending" at bounding box center [100, 163] width 107 height 26
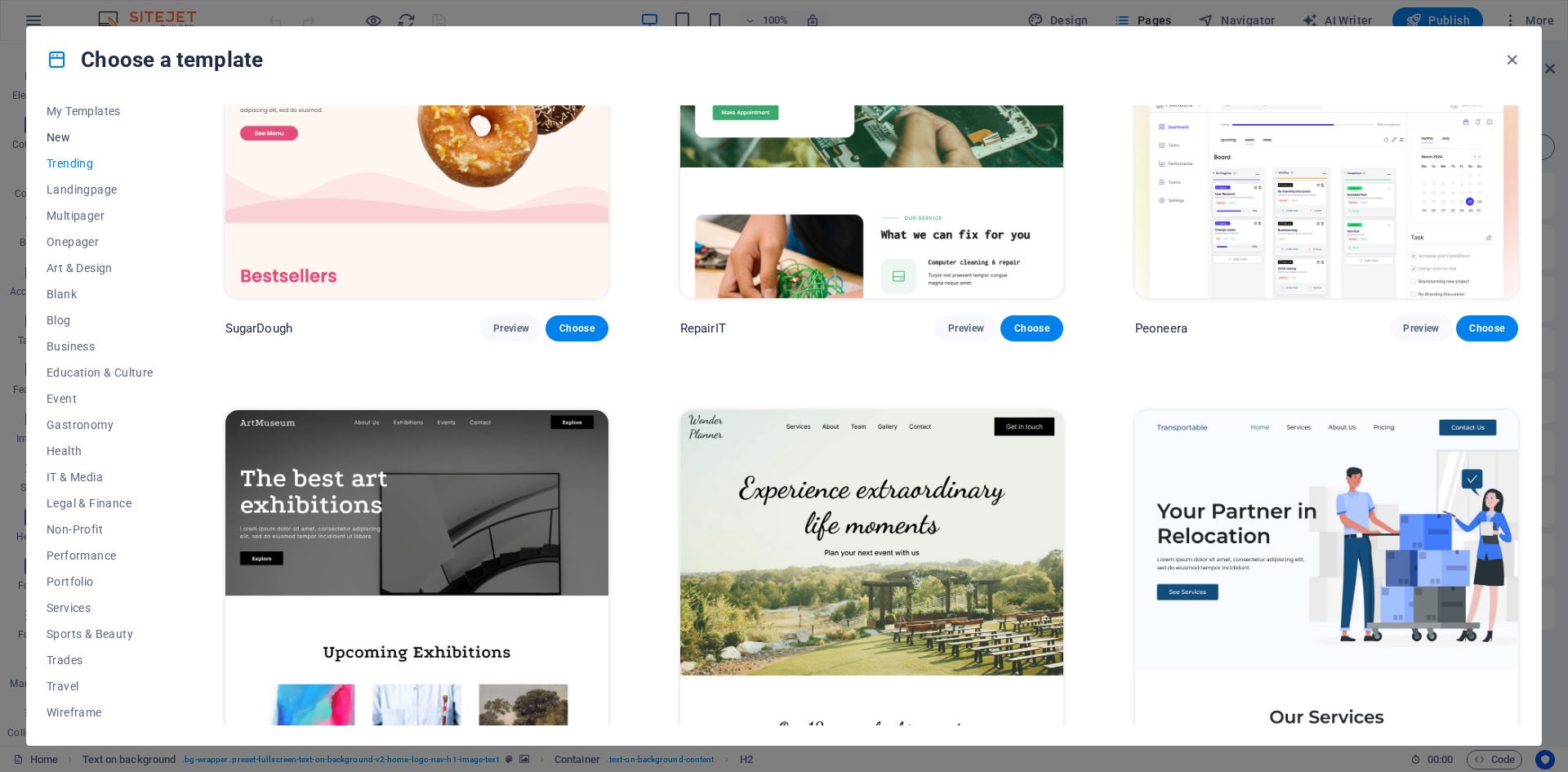
click at [62, 130] on span "New" at bounding box center [100, 137] width 107 height 13
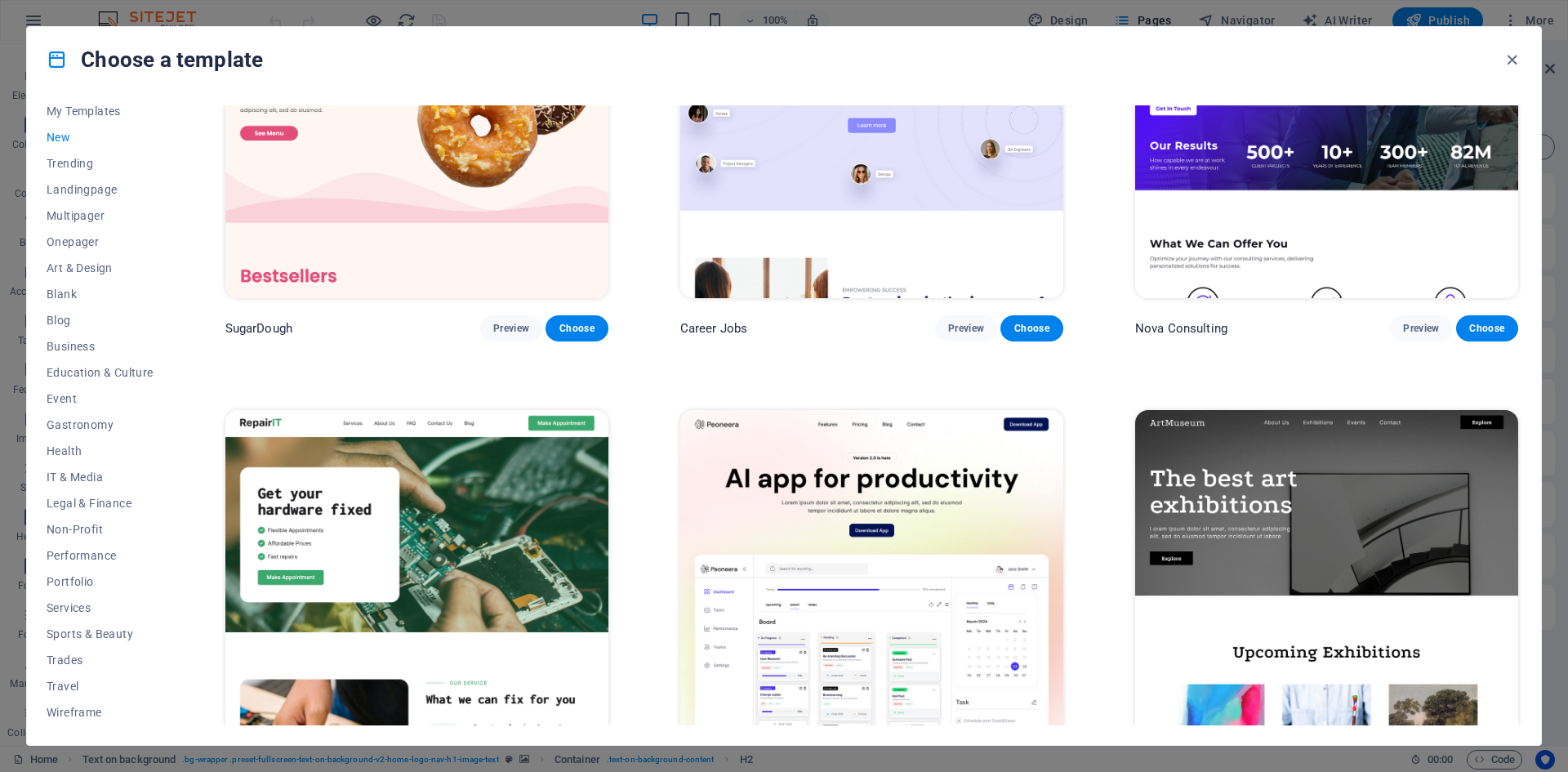
click at [73, 104] on div "All Templates My Templates New Trending Landingpage Multipager Onepager Art & D…" at bounding box center [784, 419] width 1515 height 652
click at [78, 112] on span "My Templates" at bounding box center [100, 111] width 107 height 13
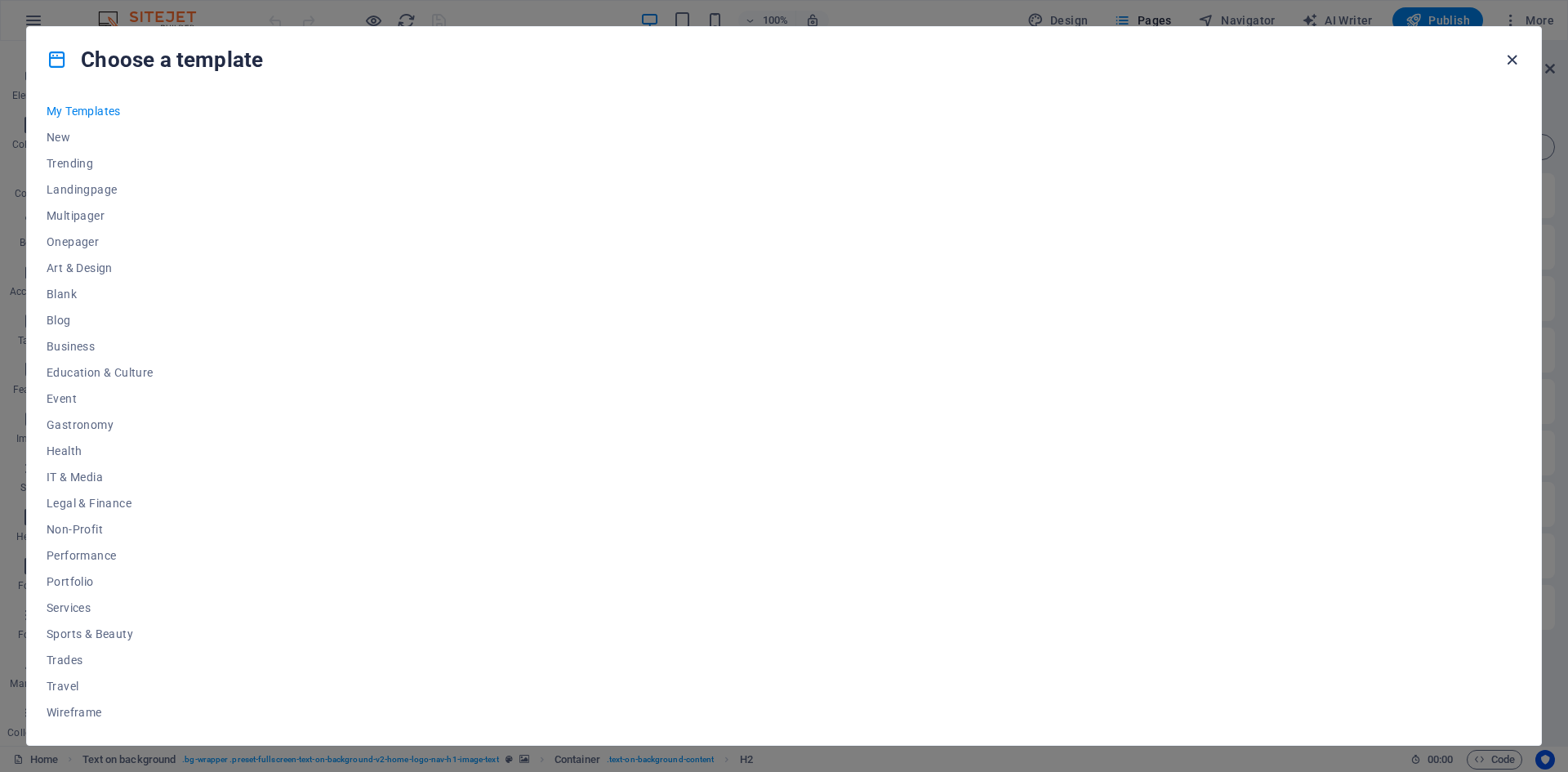
click at [1515, 60] on icon "button" at bounding box center [1512, 60] width 19 height 19
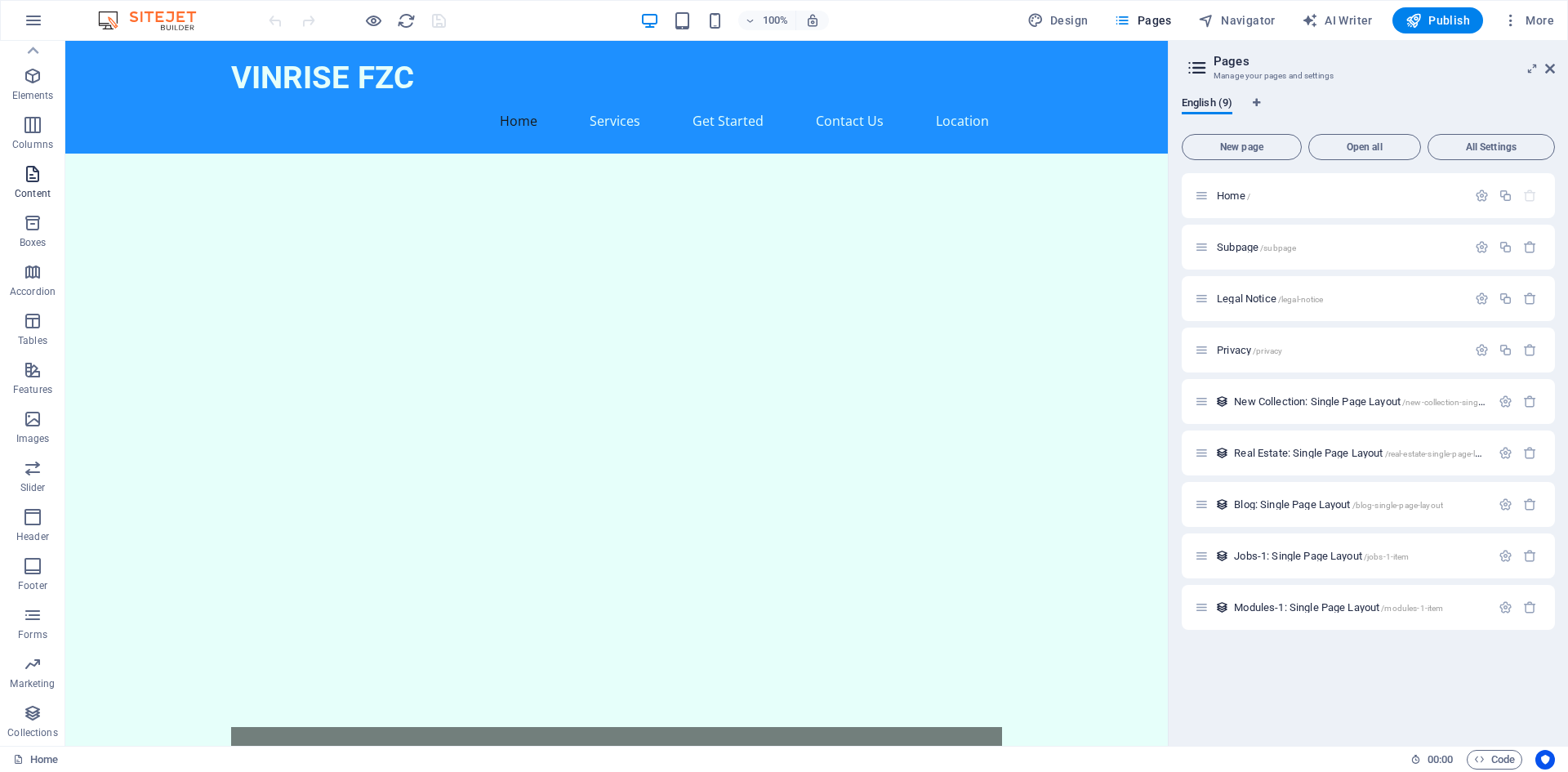
click at [34, 185] on span "Content" at bounding box center [33, 183] width 65 height 39
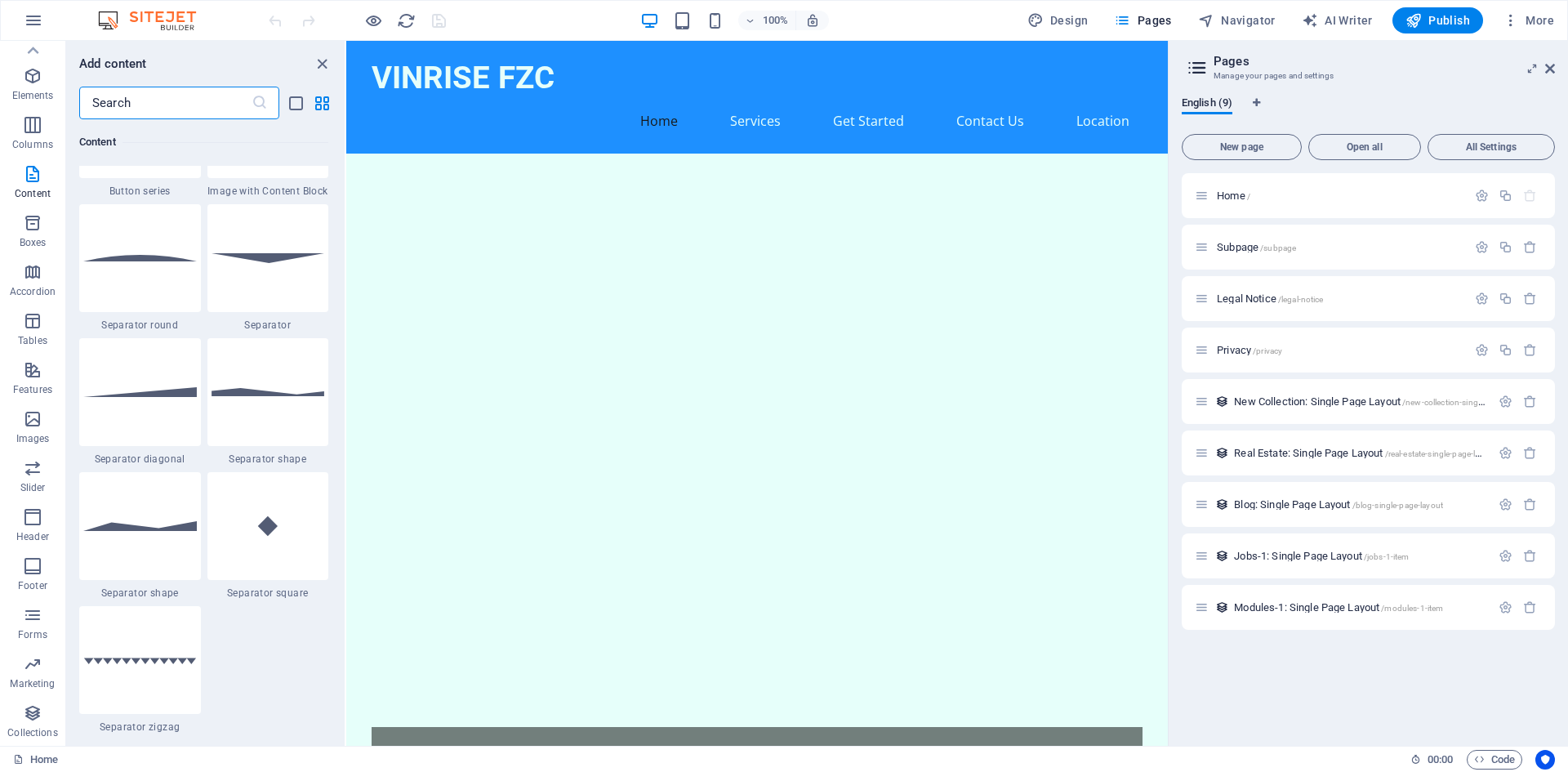
scroll to position [4053, 0]
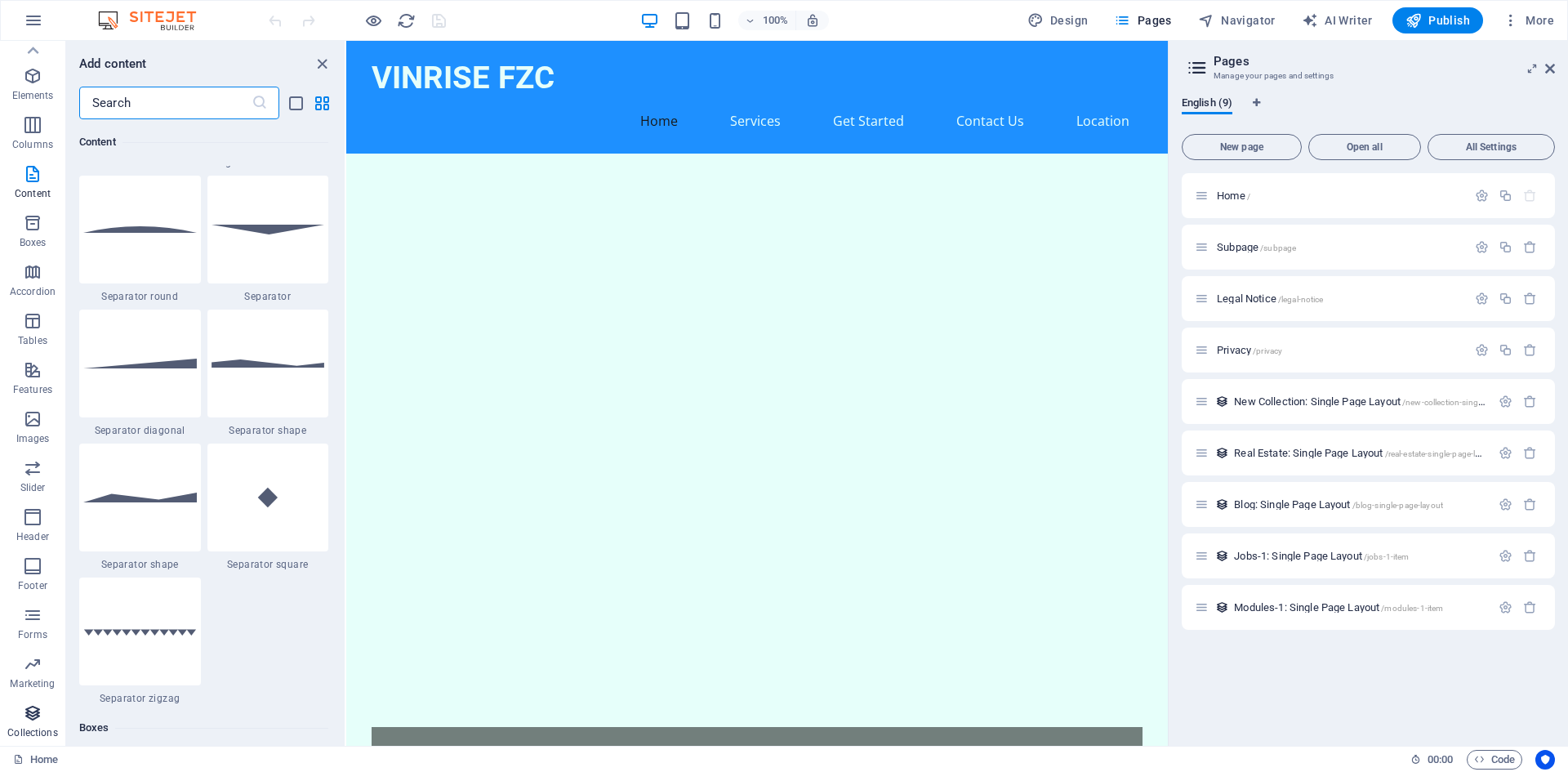
click at [29, 712] on icon "button" at bounding box center [33, 713] width 20 height 20
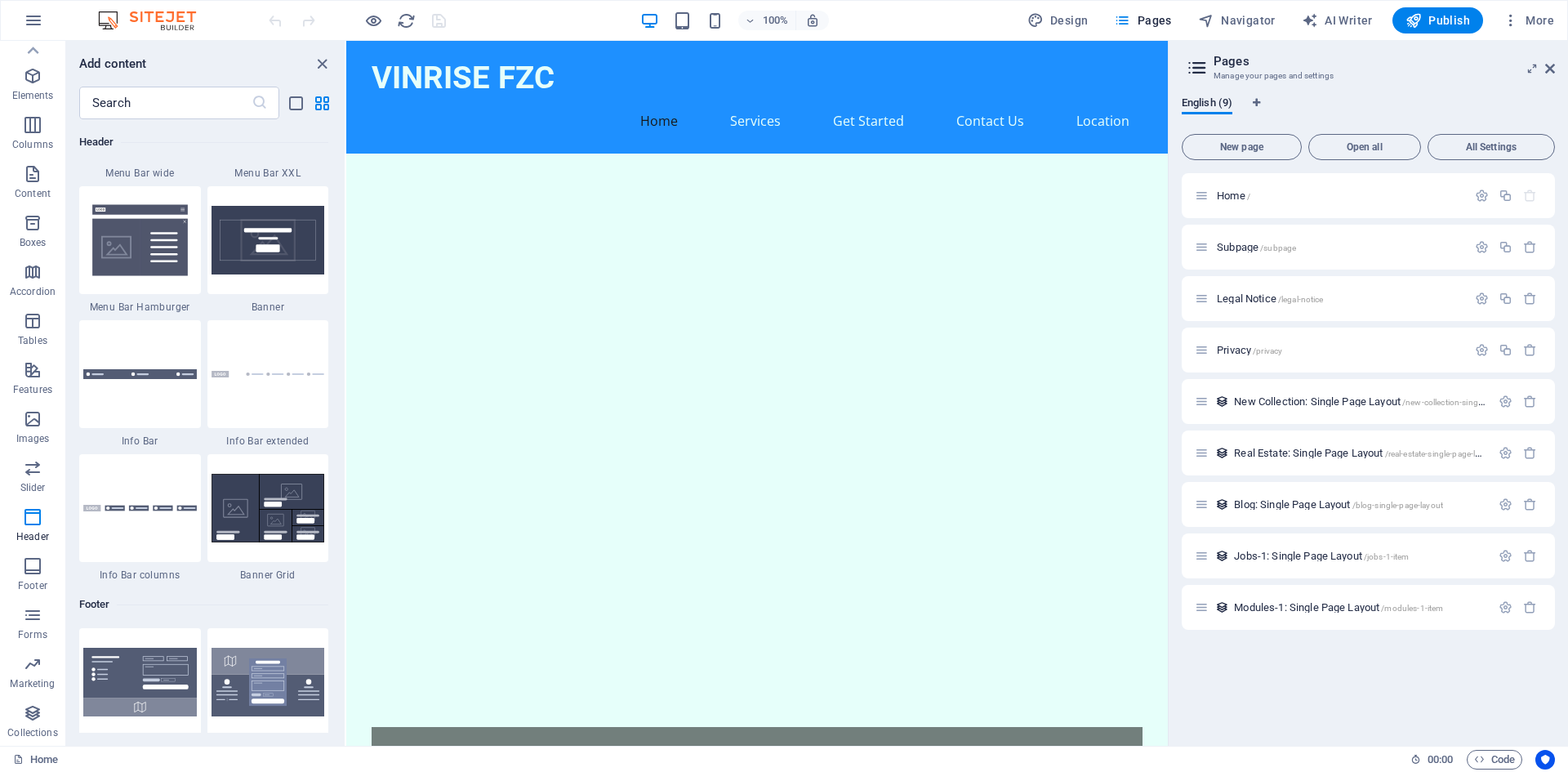
scroll to position [10428, 0]
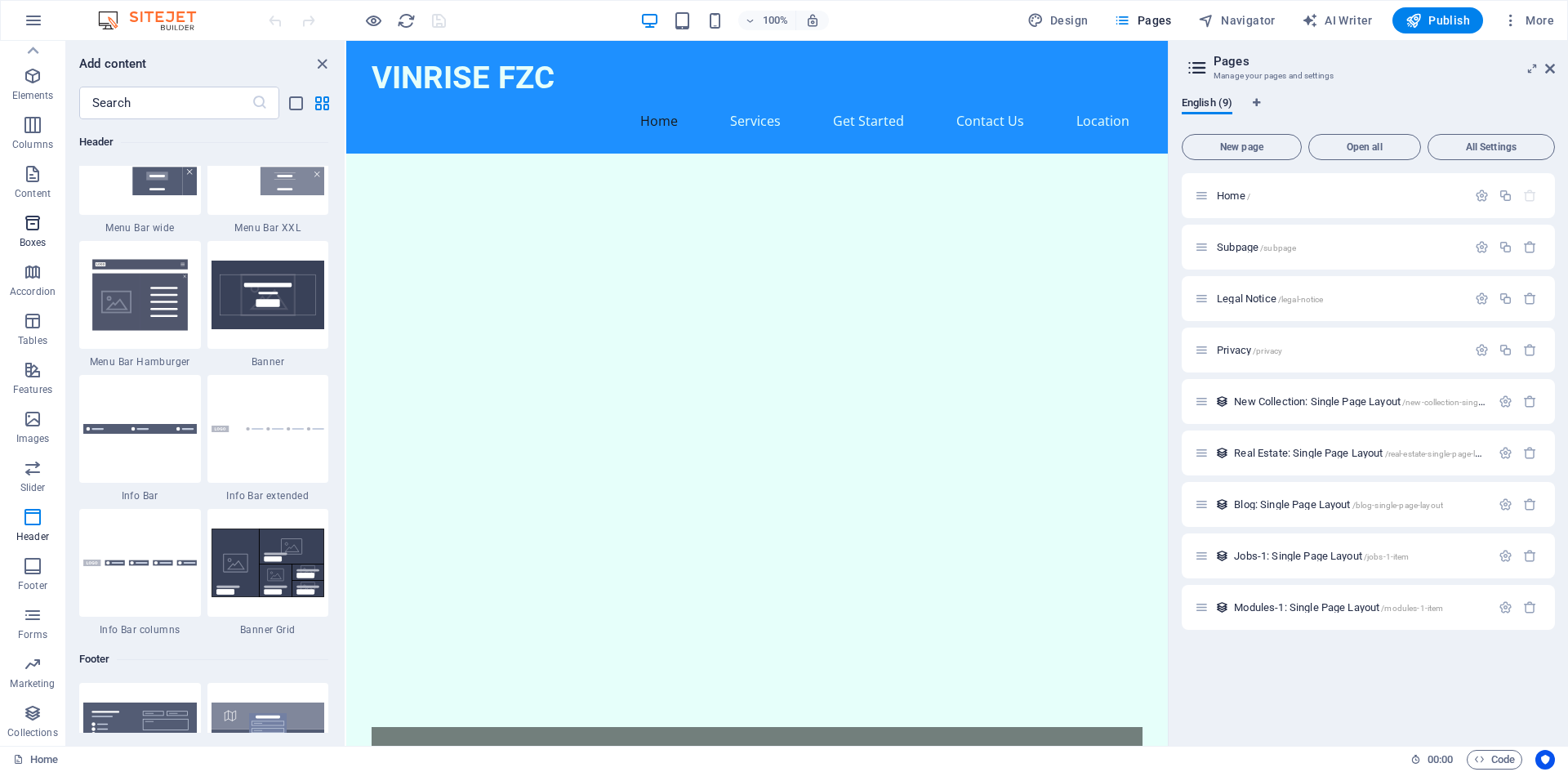
click at [29, 224] on icon "button" at bounding box center [33, 223] width 20 height 20
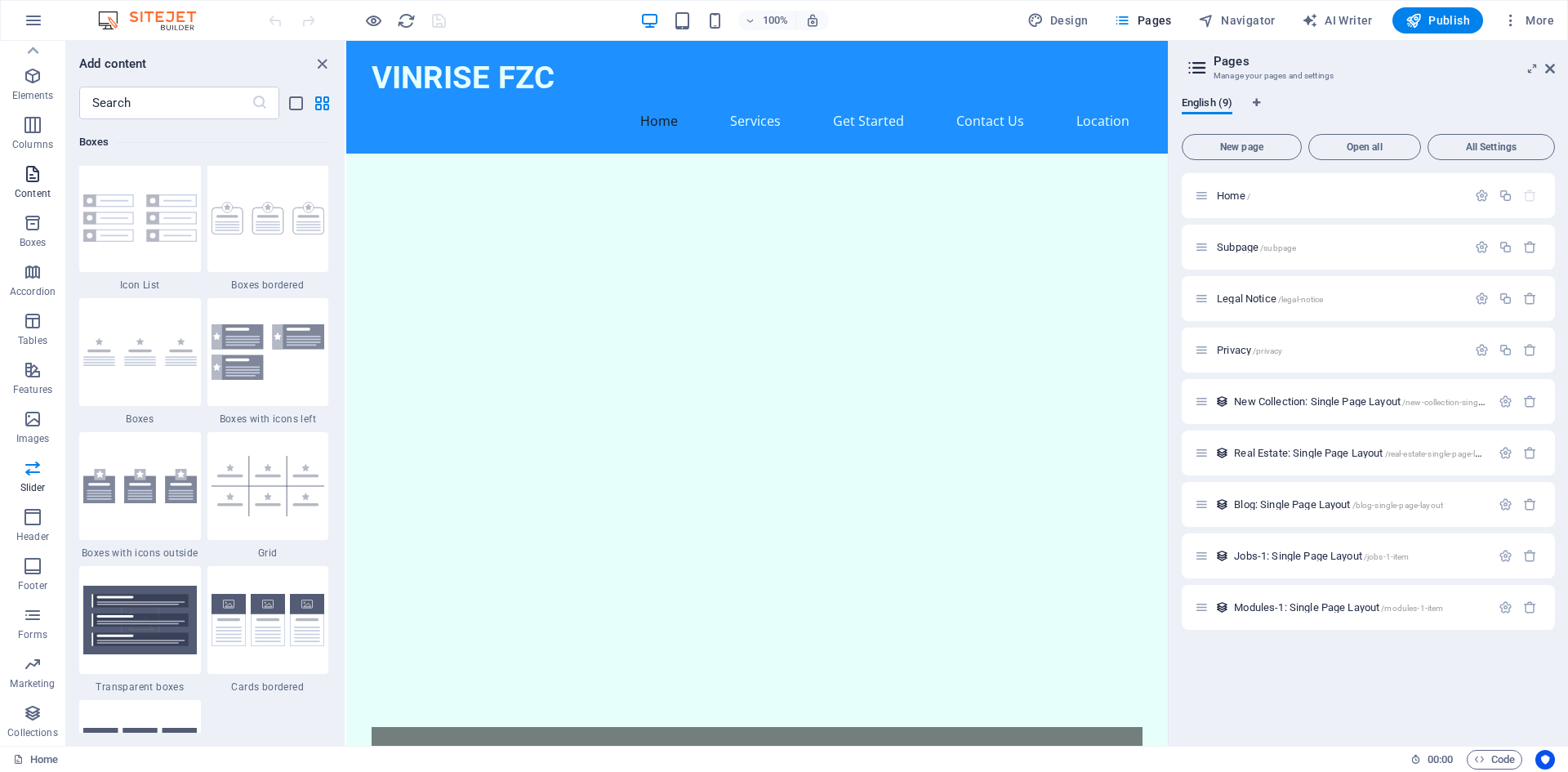
scroll to position [4638, 0]
click at [29, 175] on icon "button" at bounding box center [33, 174] width 20 height 20
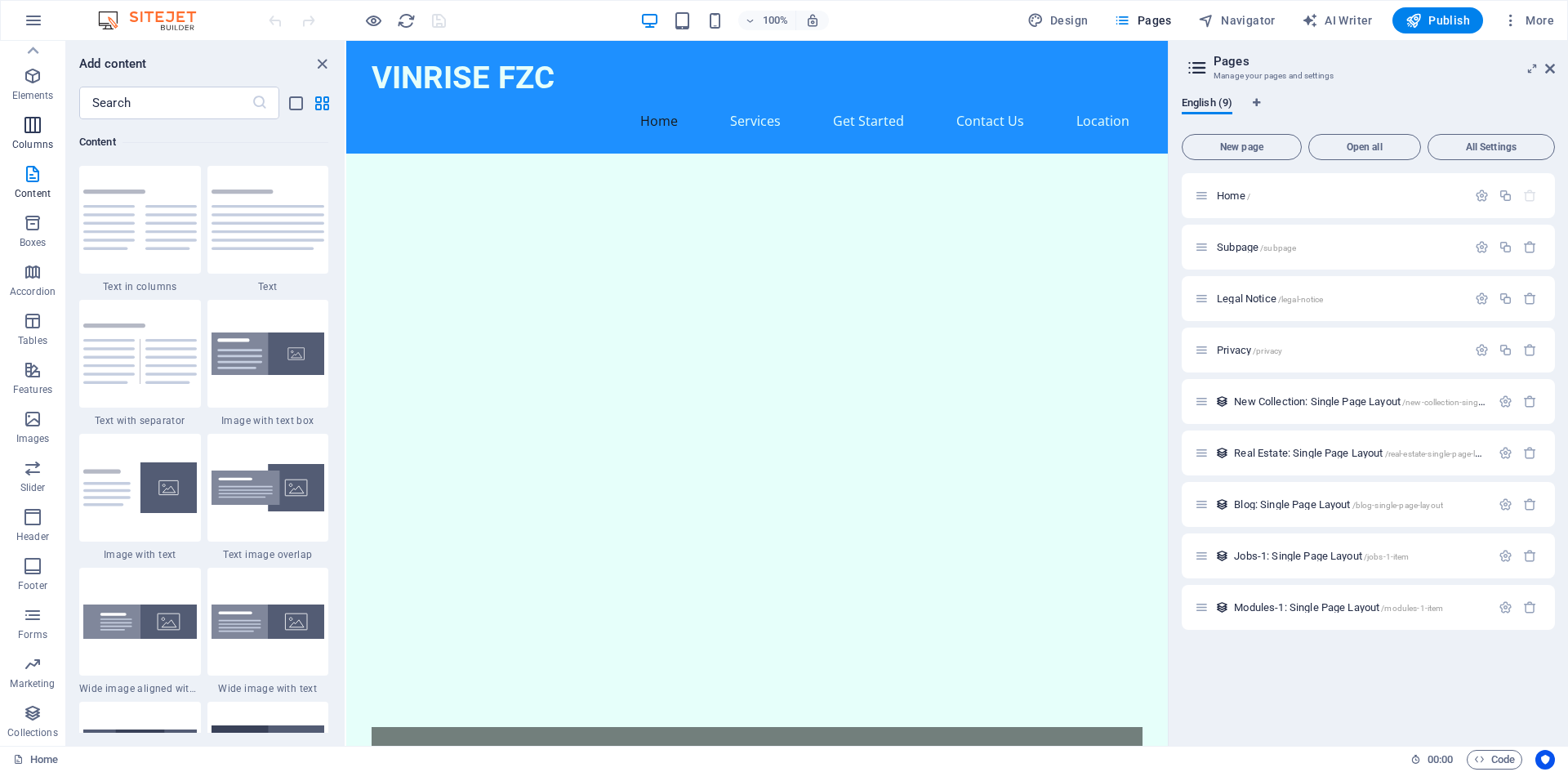
click at [27, 129] on icon "button" at bounding box center [33, 125] width 20 height 20
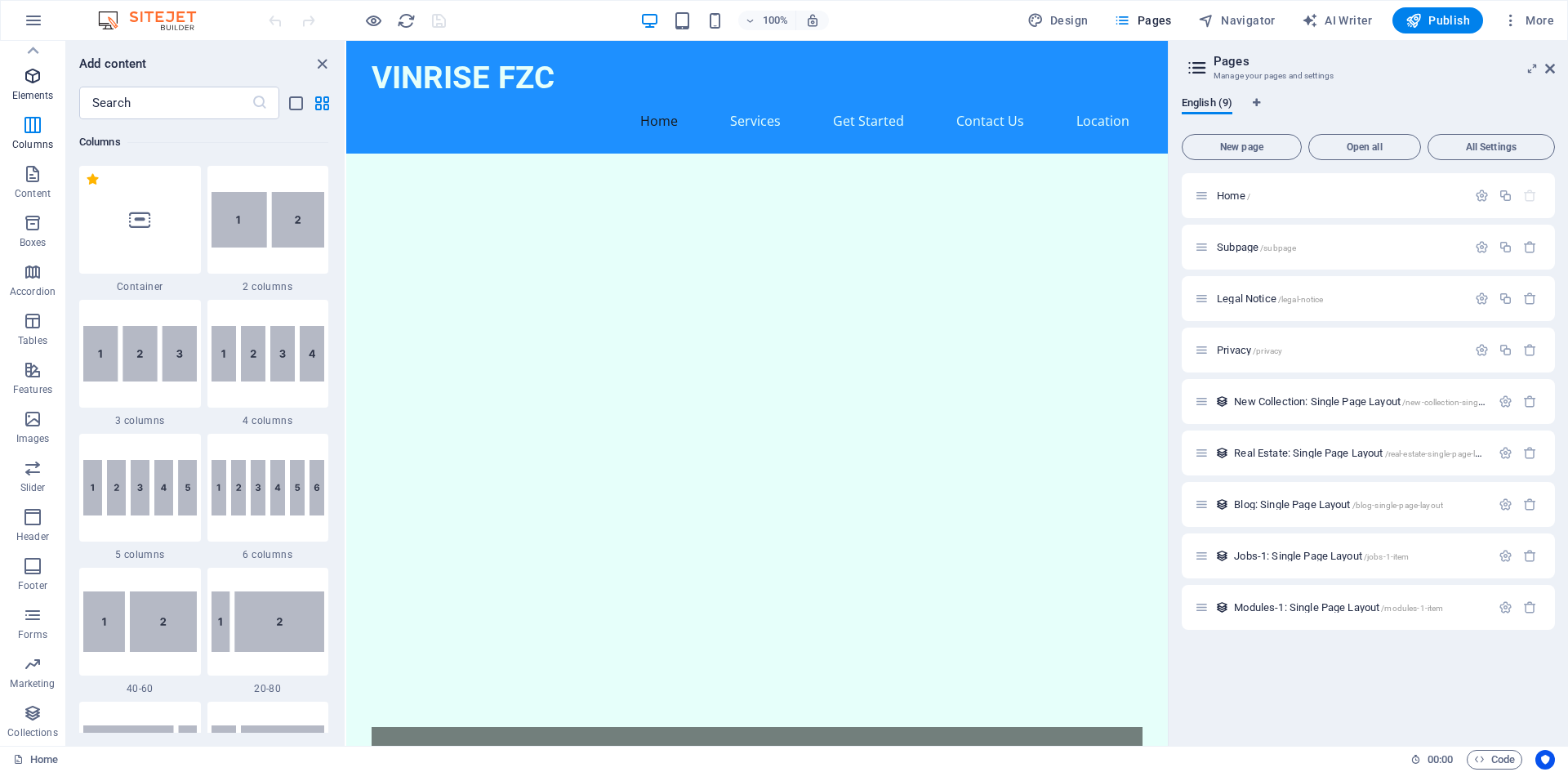
click at [34, 73] on icon "button" at bounding box center [33, 76] width 20 height 20
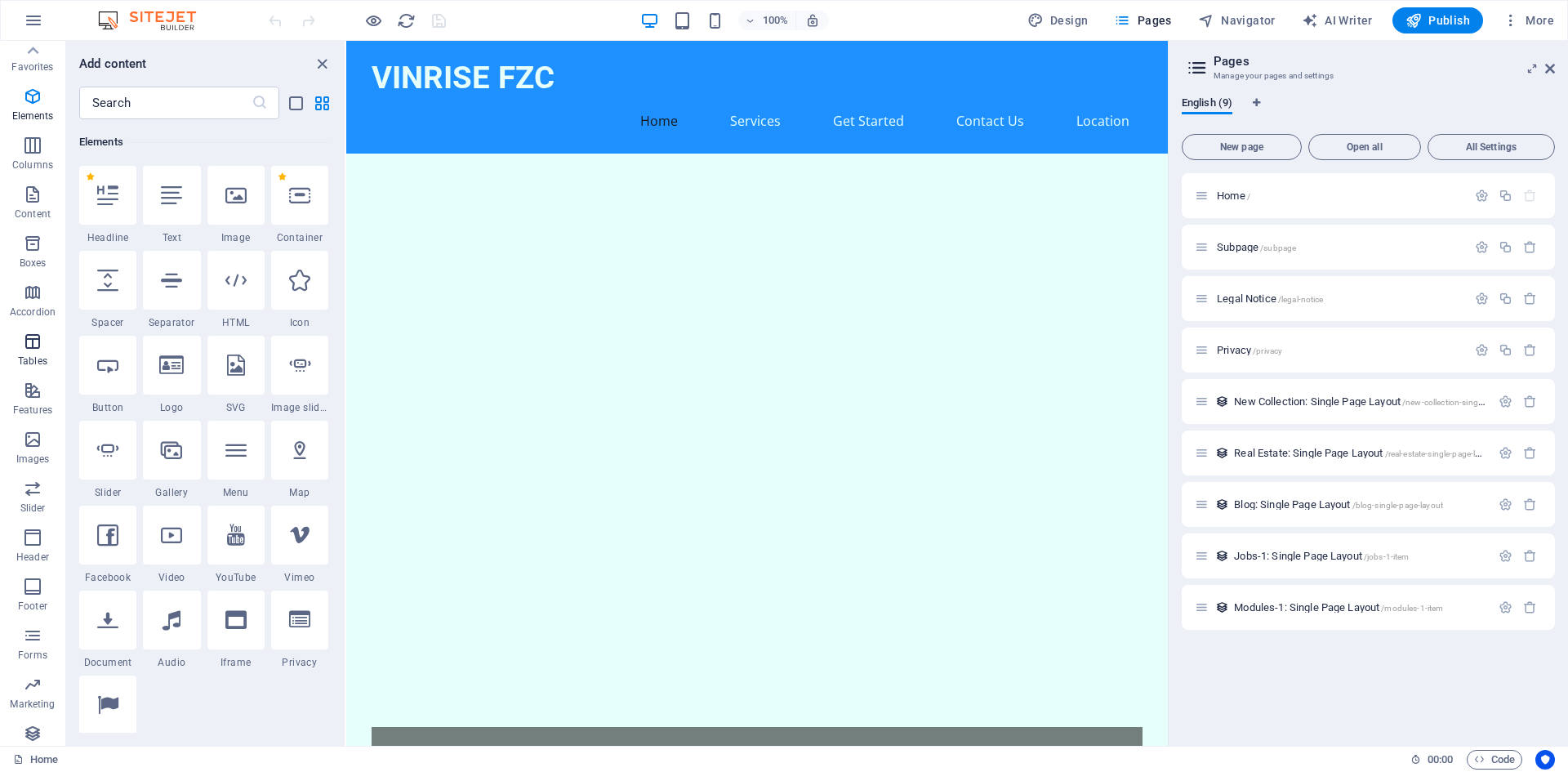
scroll to position [0, 0]
click at [30, 63] on icon "button" at bounding box center [33, 57] width 20 height 20
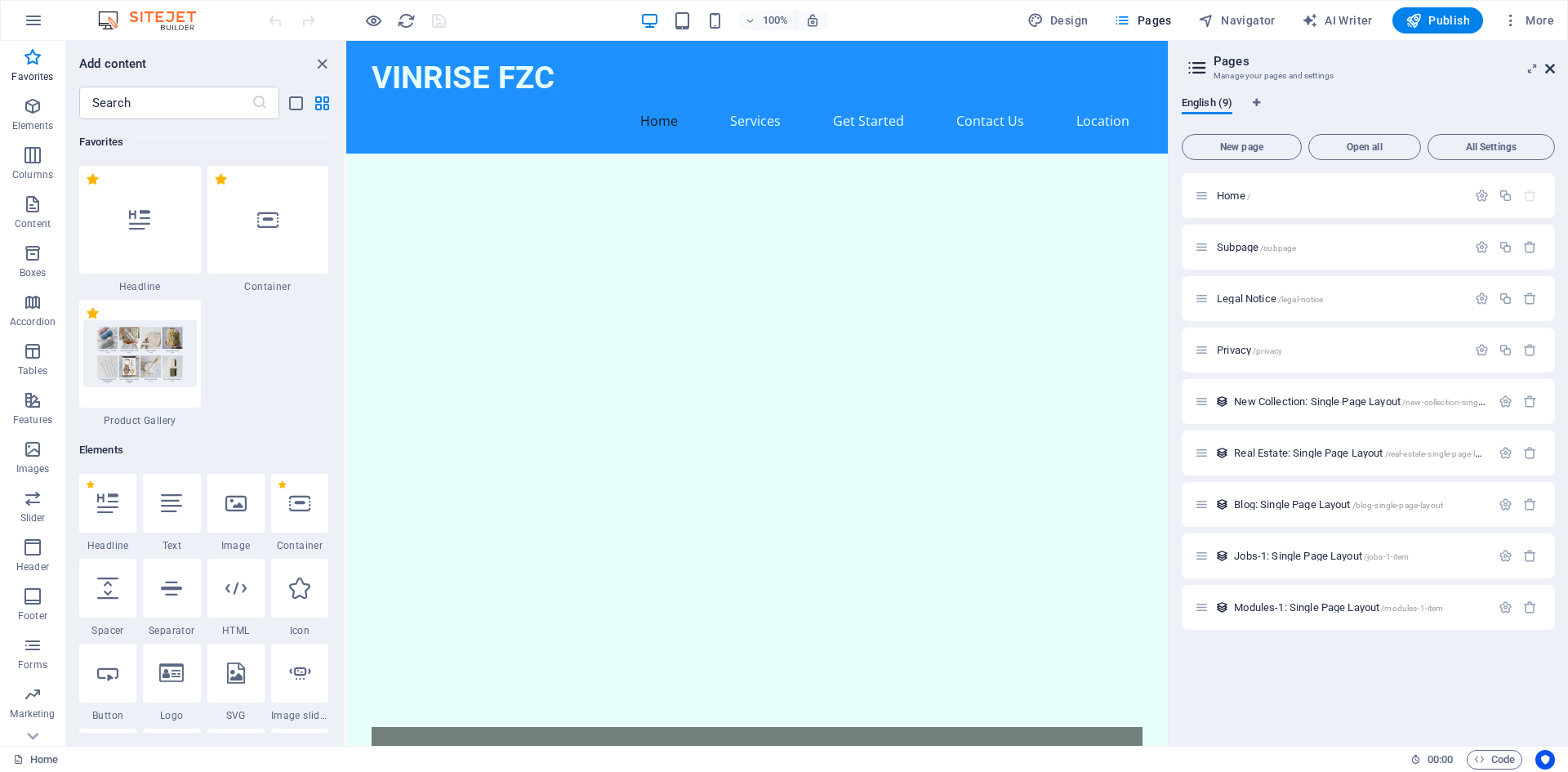
click at [1553, 70] on icon at bounding box center [1550, 68] width 10 height 13
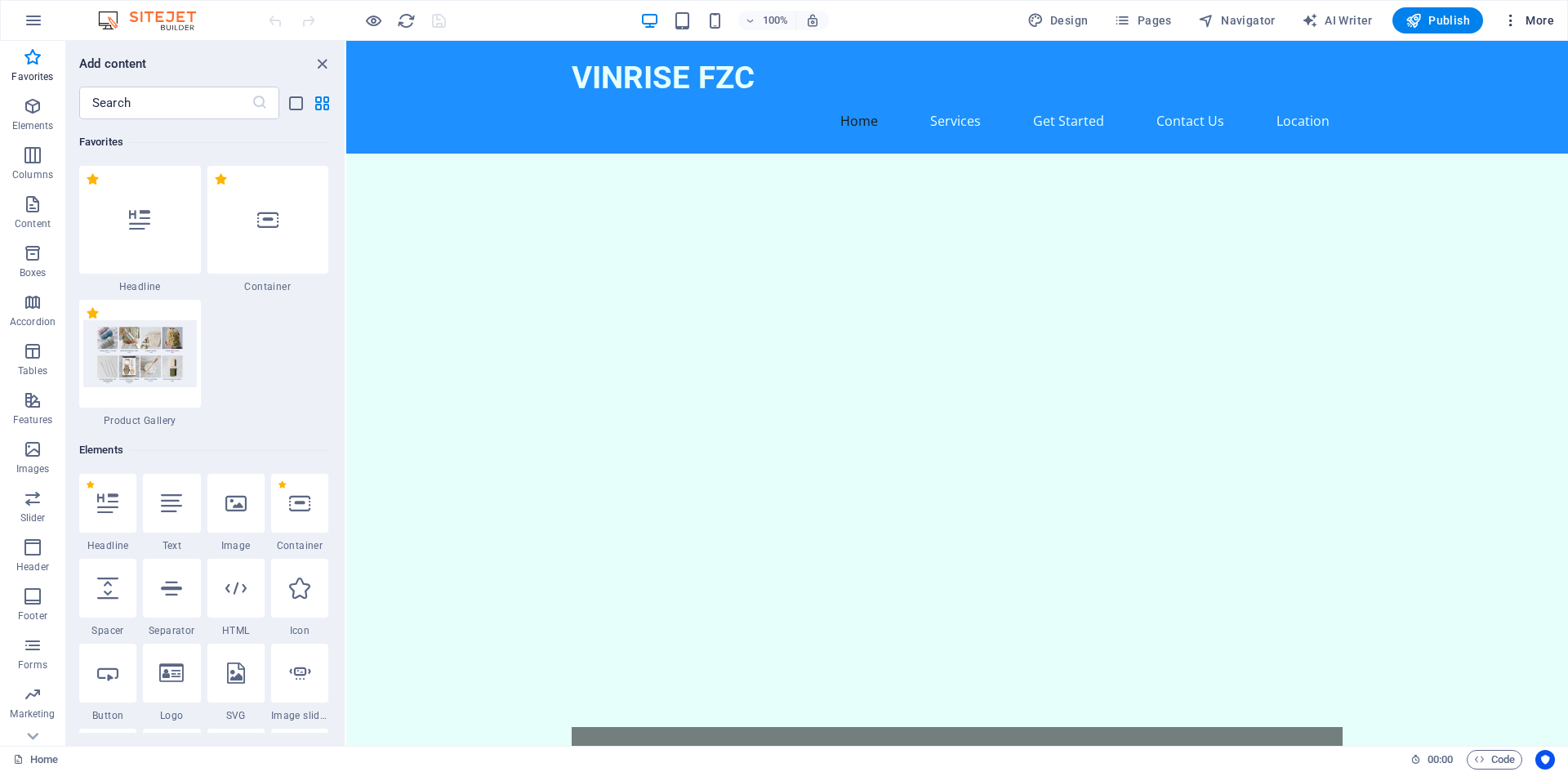
click at [1524, 24] on span "More" at bounding box center [1528, 21] width 52 height 16
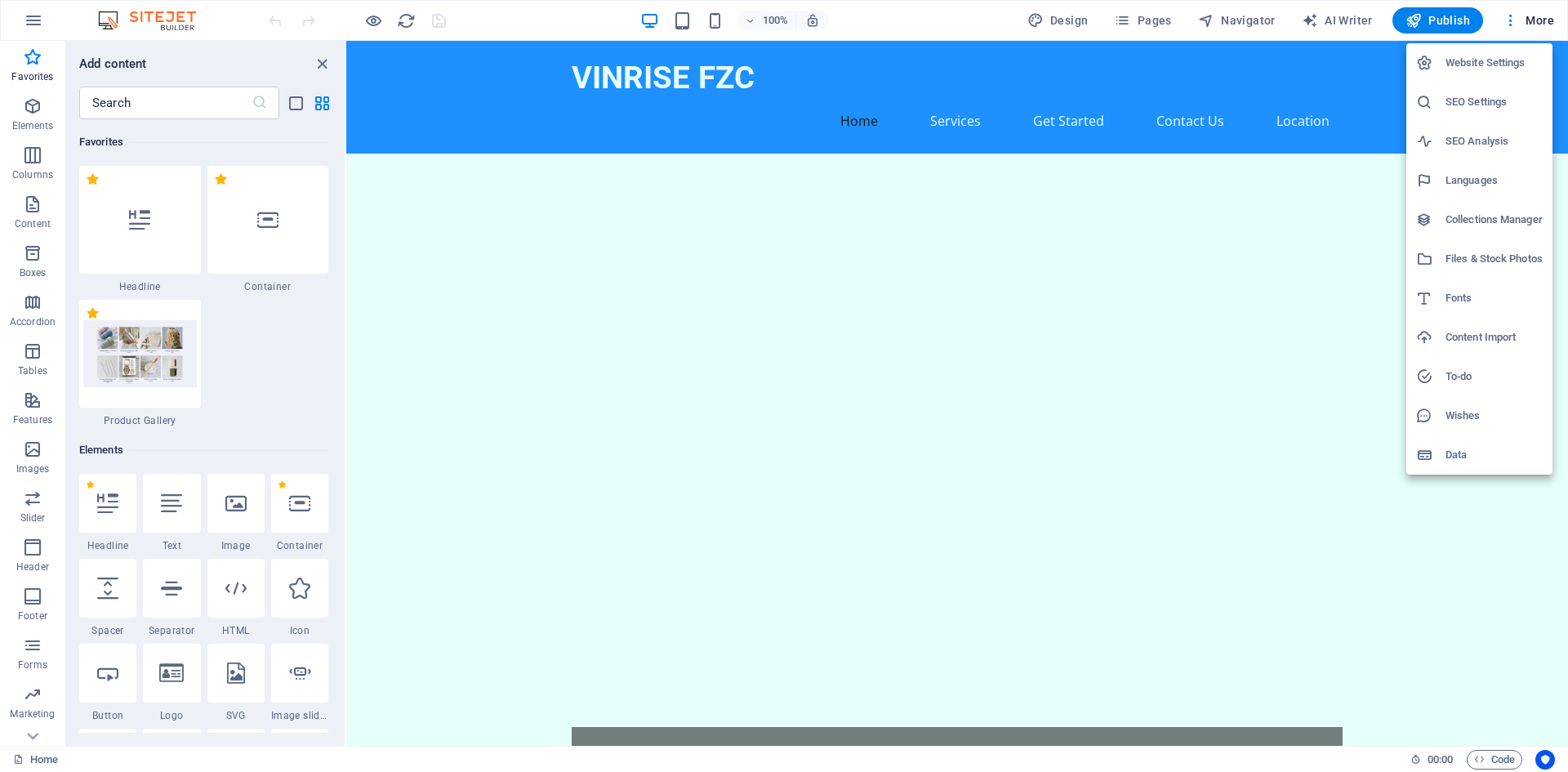
click at [1491, 63] on h6 "Website Settings" at bounding box center [1494, 63] width 97 height 20
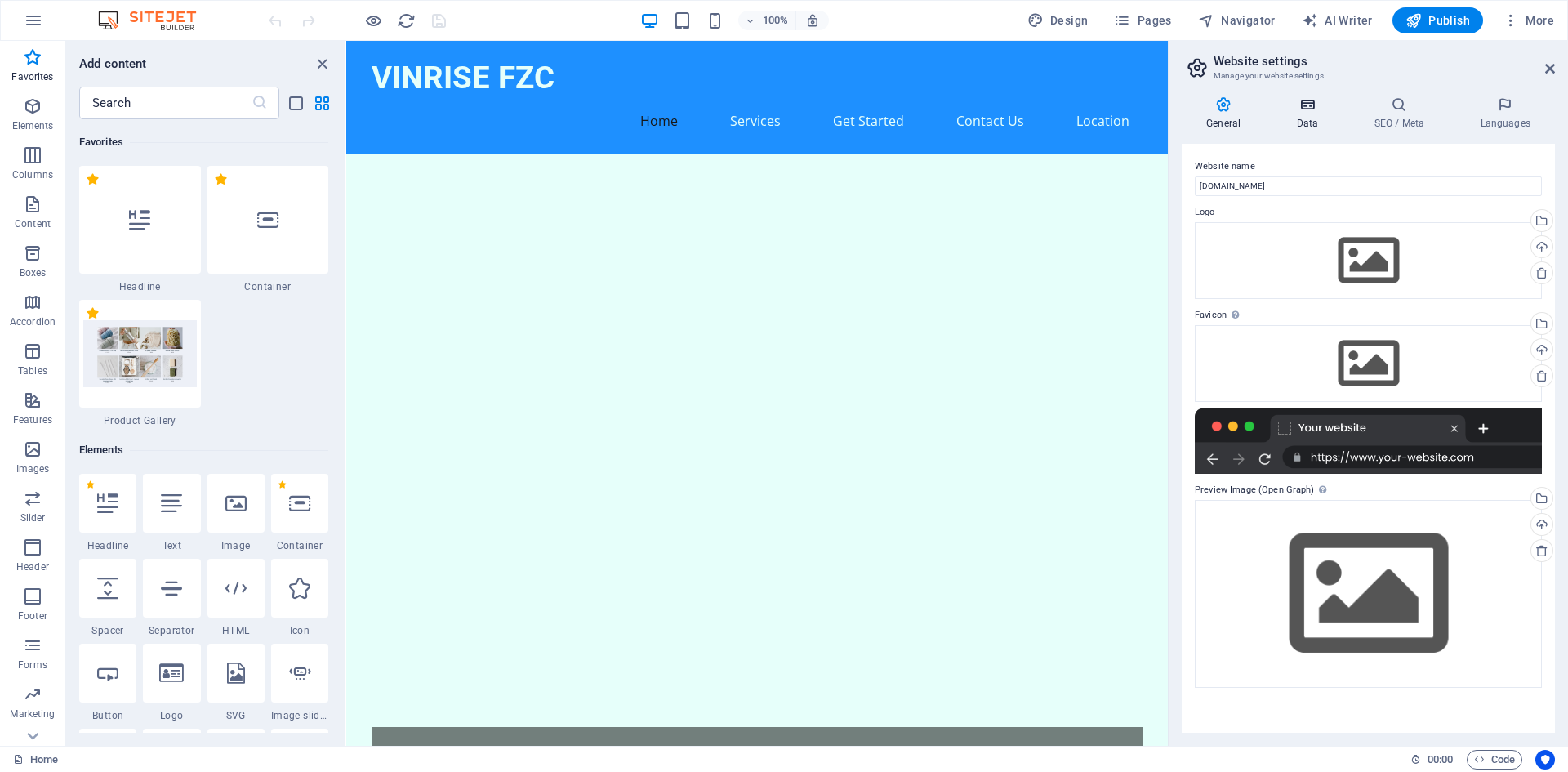
click at [1302, 103] on icon at bounding box center [1307, 104] width 71 height 16
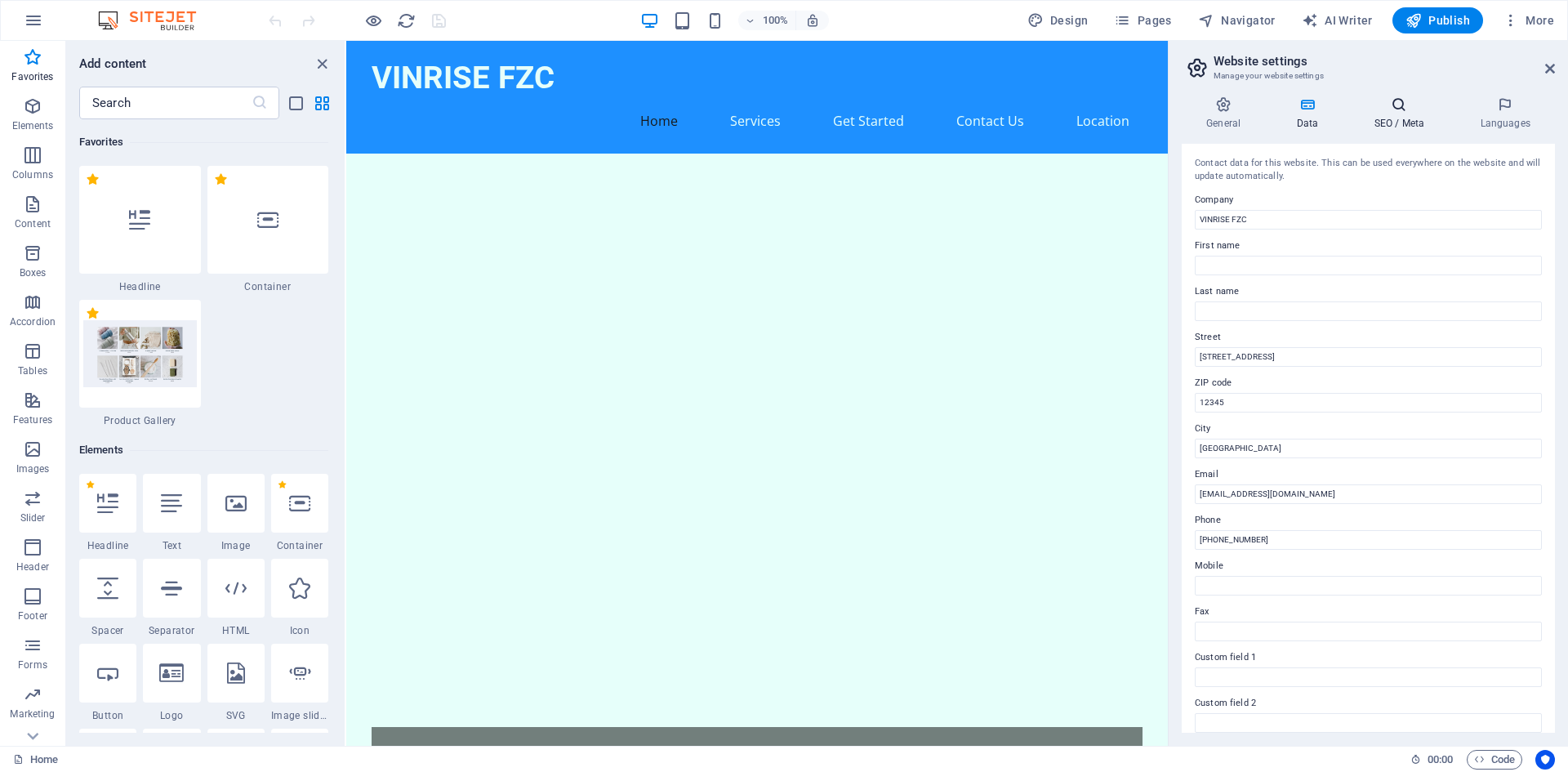
click at [1395, 111] on icon at bounding box center [1399, 104] width 100 height 16
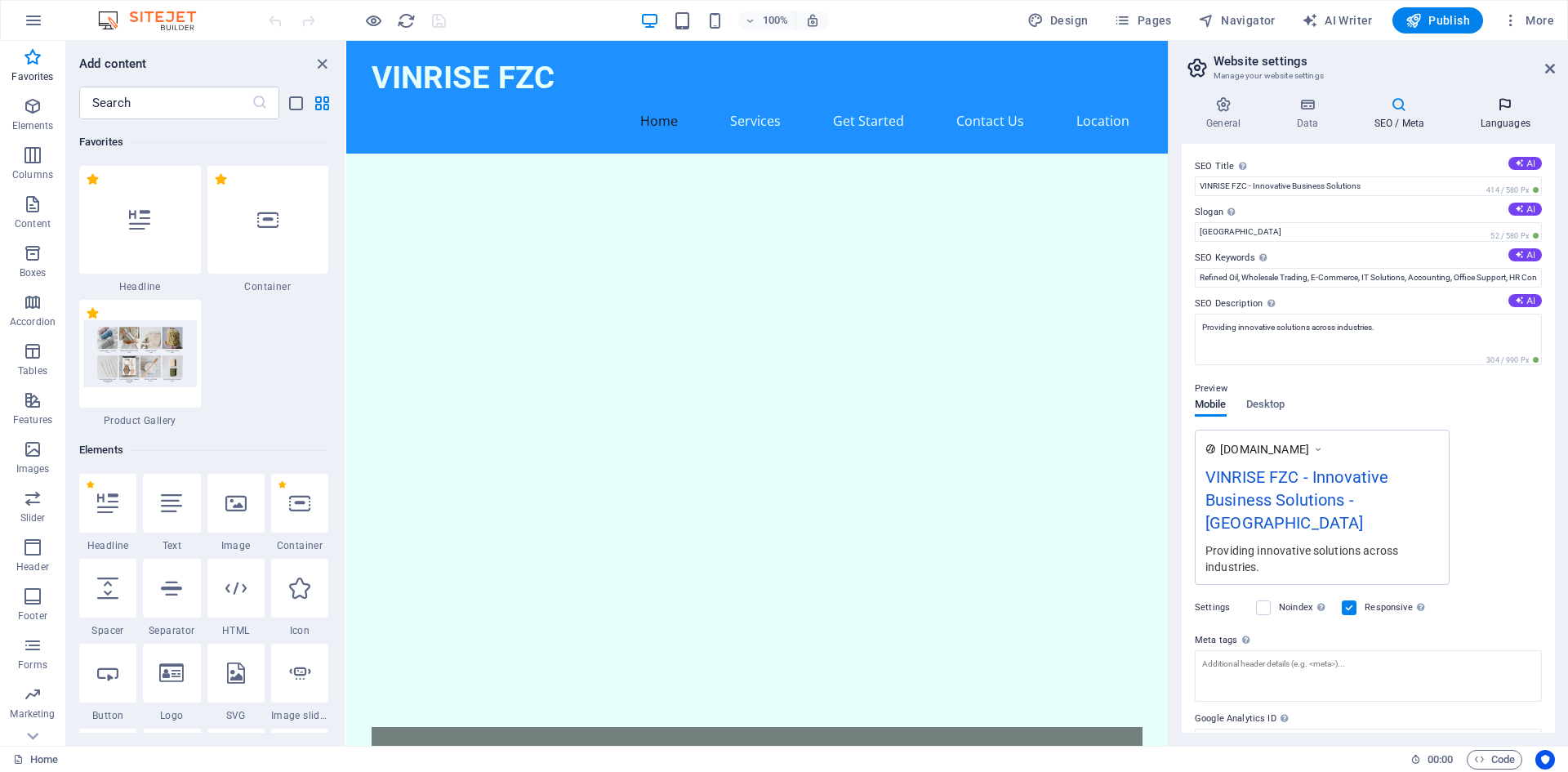
click at [1511, 109] on icon at bounding box center [1505, 104] width 100 height 16
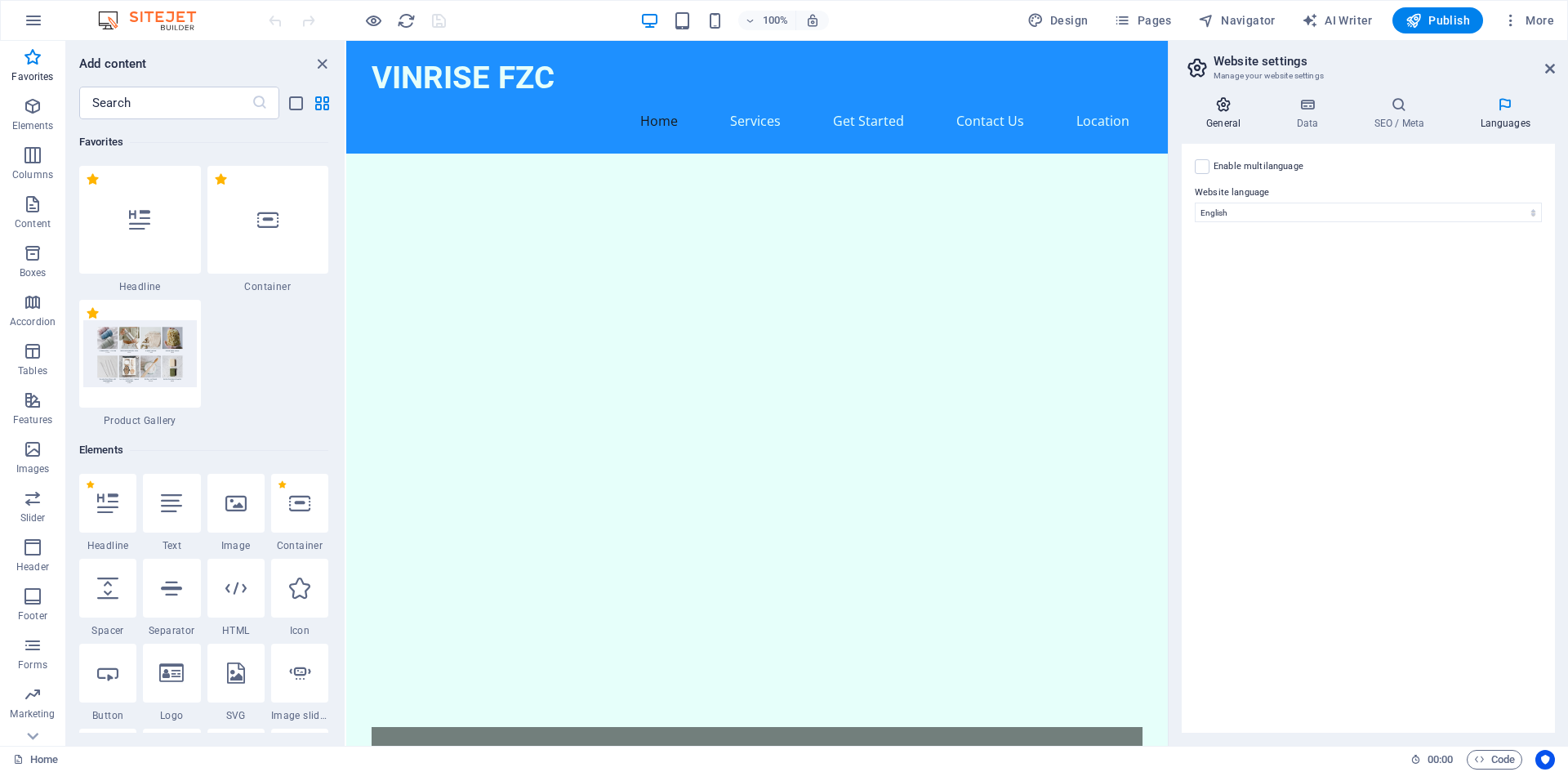
click at [1227, 104] on icon at bounding box center [1224, 104] width 83 height 16
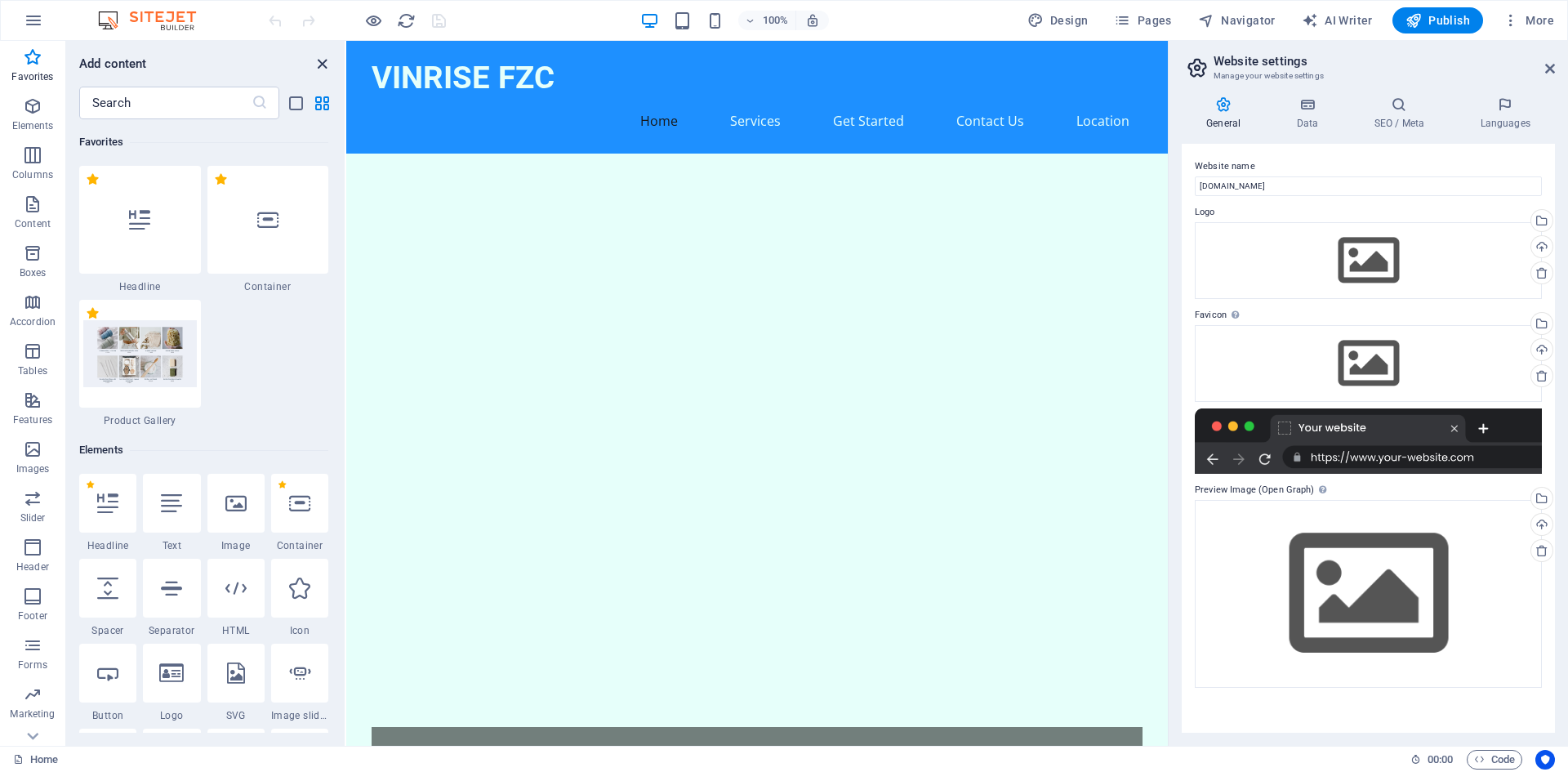
click at [322, 63] on icon "close panel" at bounding box center [322, 63] width 19 height 19
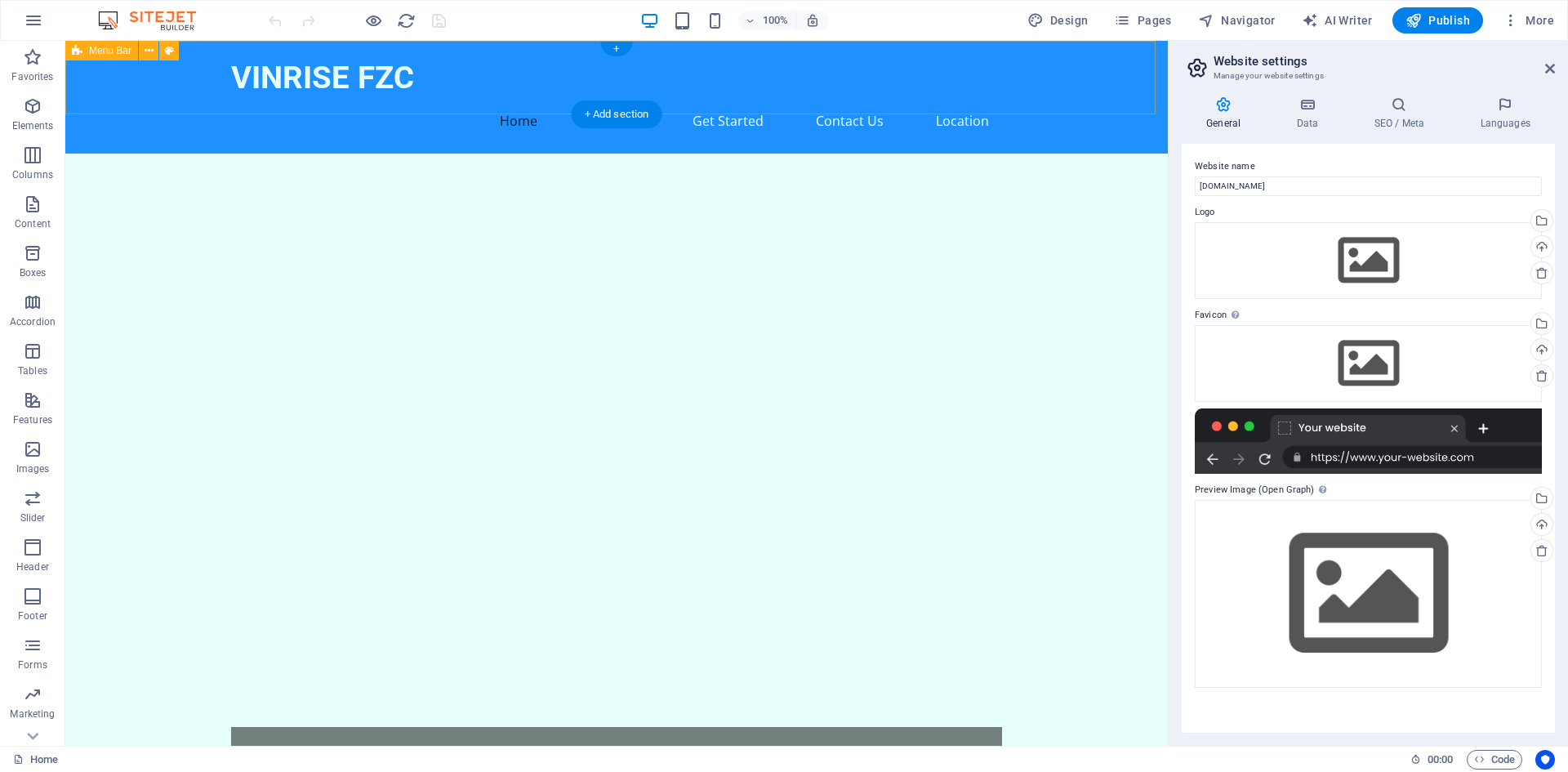
click at [139, 78] on div "VINRISE FZC Home Services Get Started Contact Us Location" at bounding box center [616, 97] width 1103 height 112
click at [29, 18] on icon "button" at bounding box center [34, 21] width 20 height 20
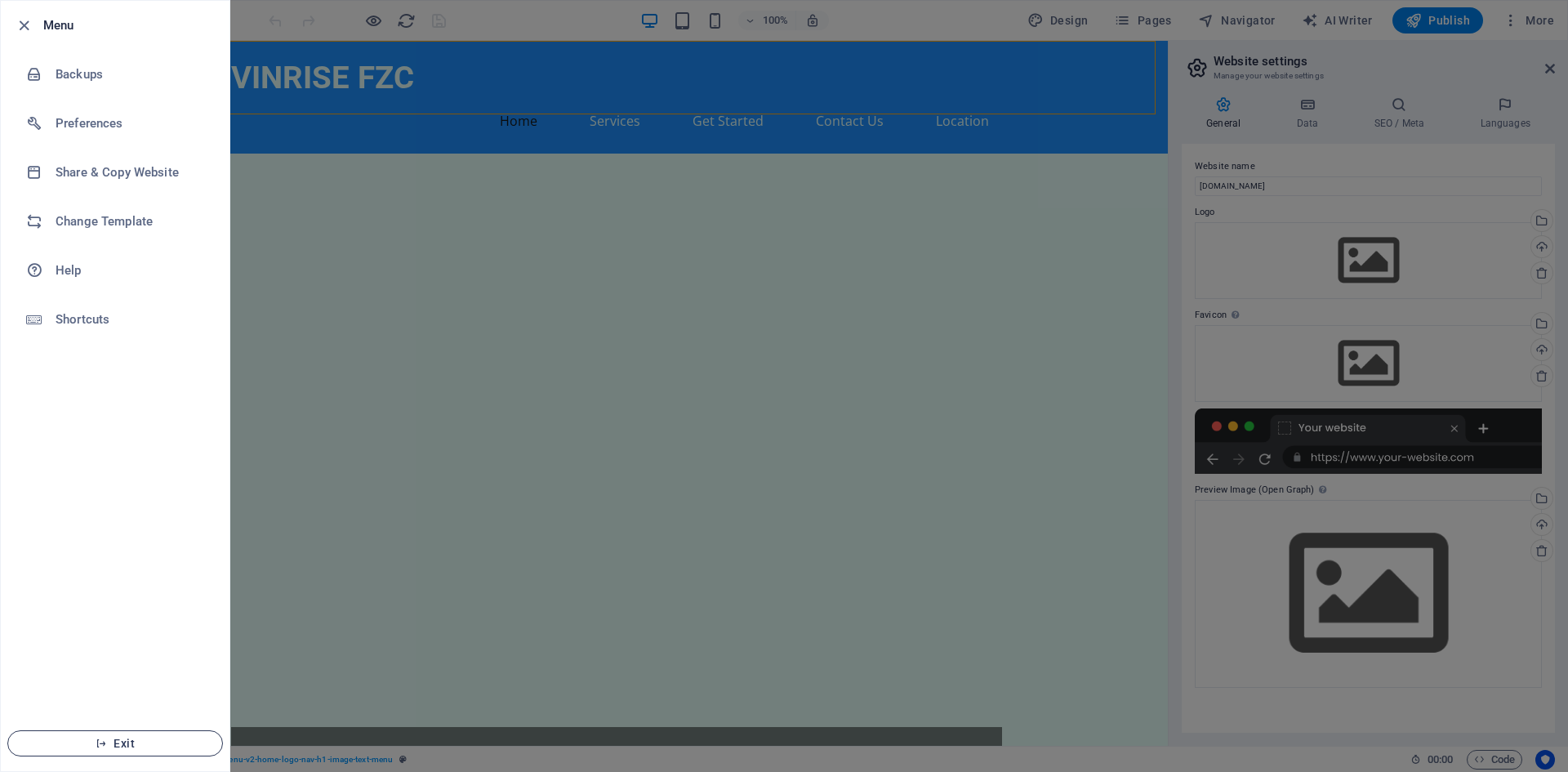
click at [112, 748] on span "Exit" at bounding box center [114, 743] width 188 height 13
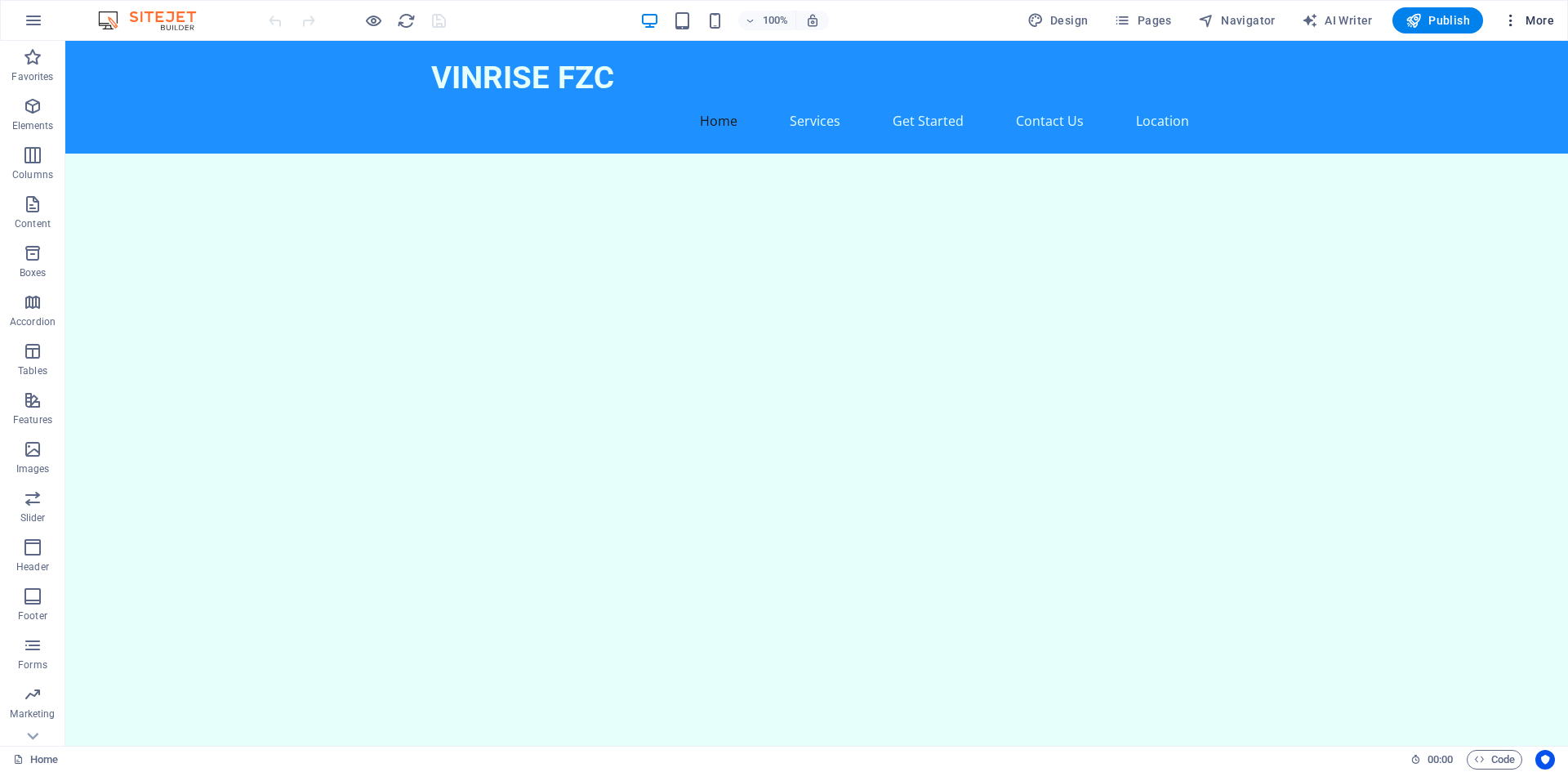
click at [1510, 19] on icon "button" at bounding box center [1511, 21] width 16 height 16
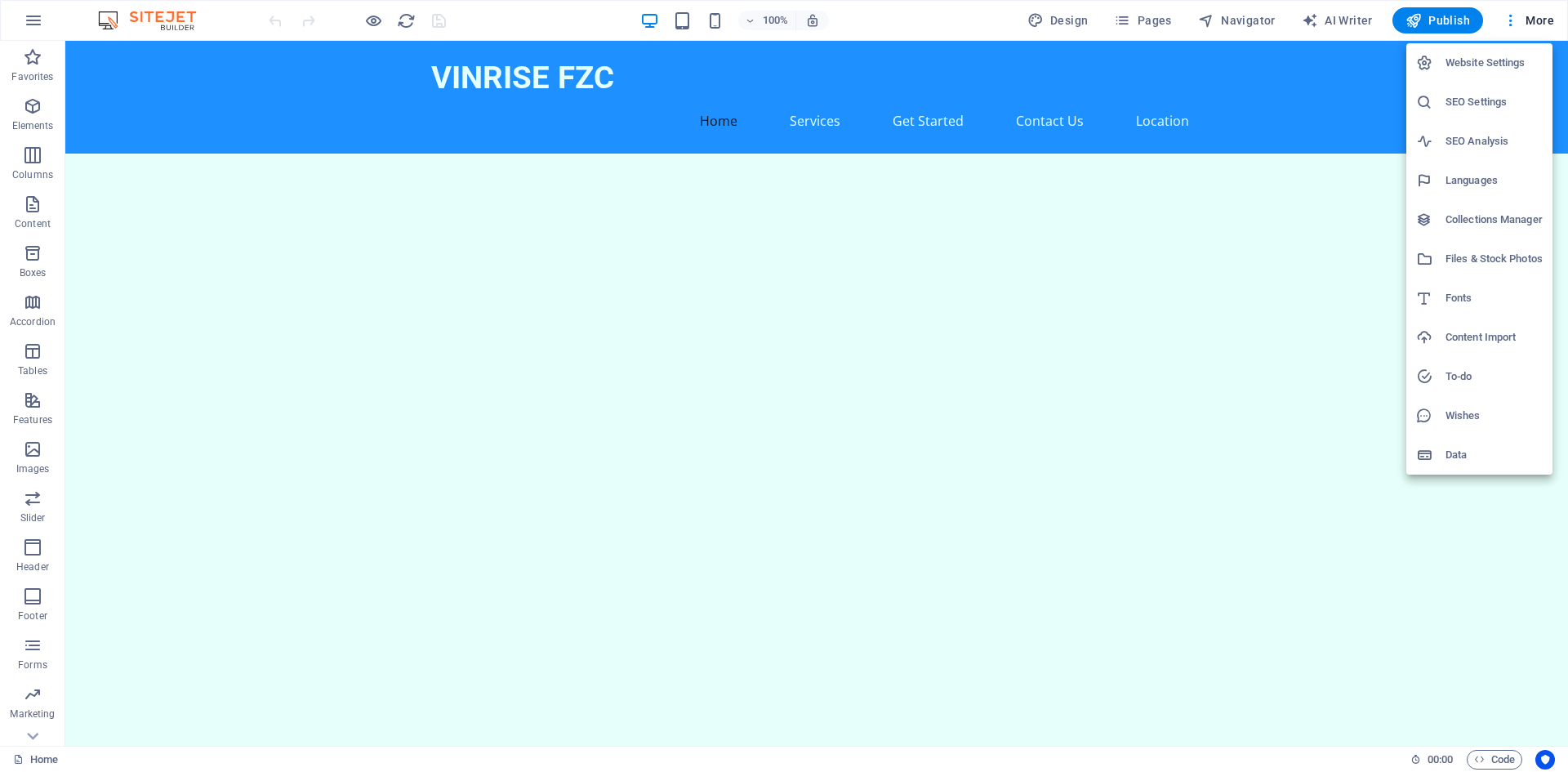
click at [1452, 61] on h6 "Website Settings" at bounding box center [1494, 63] width 97 height 20
